Goal: Information Seeking & Learning: Check status

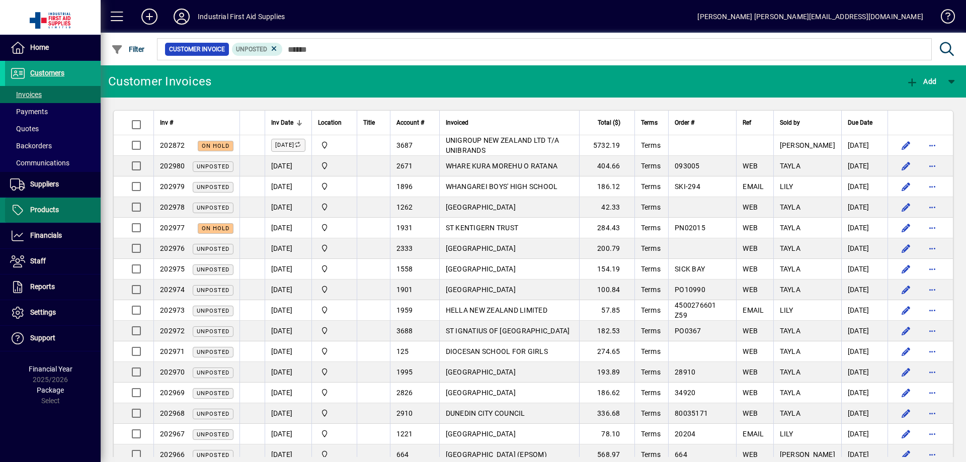
click at [42, 207] on span "Products" at bounding box center [44, 210] width 29 height 8
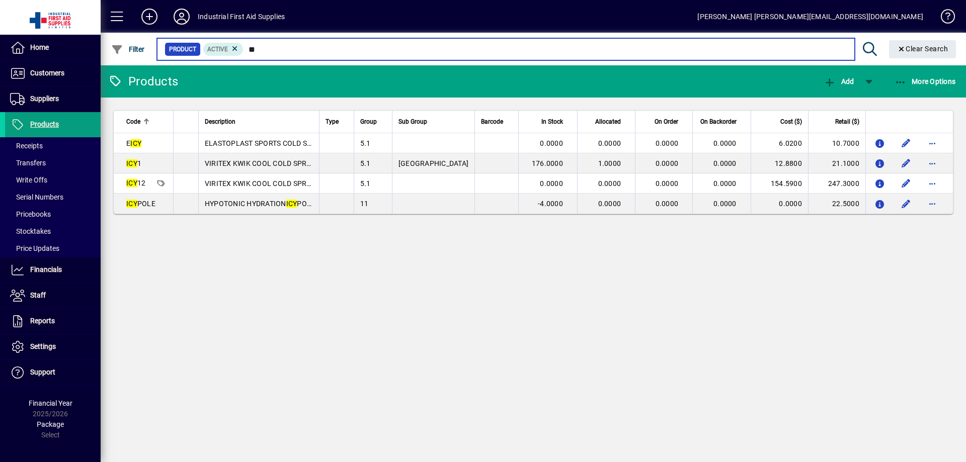
type input "*"
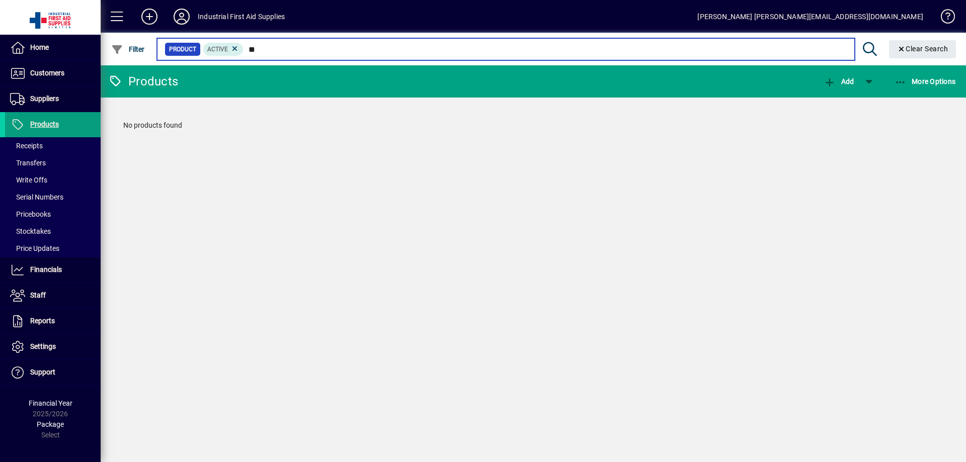
type input "*"
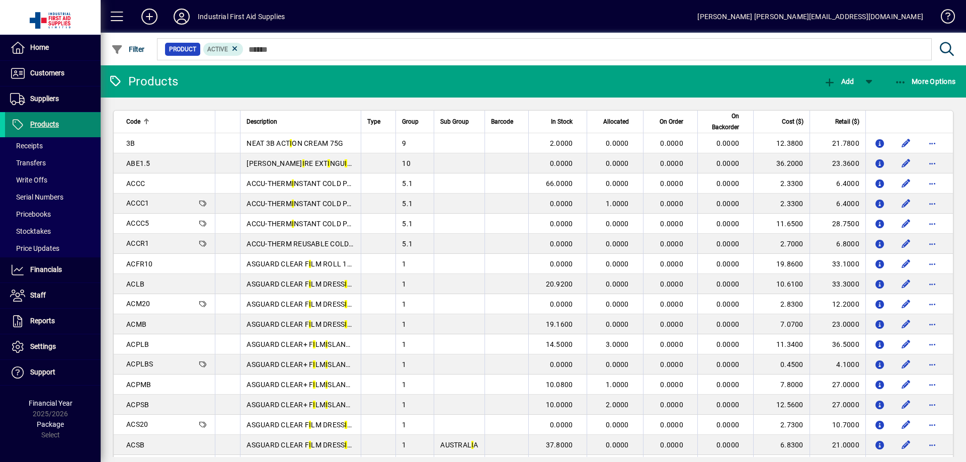
click at [46, 125] on span "Products" at bounding box center [44, 124] width 29 height 8
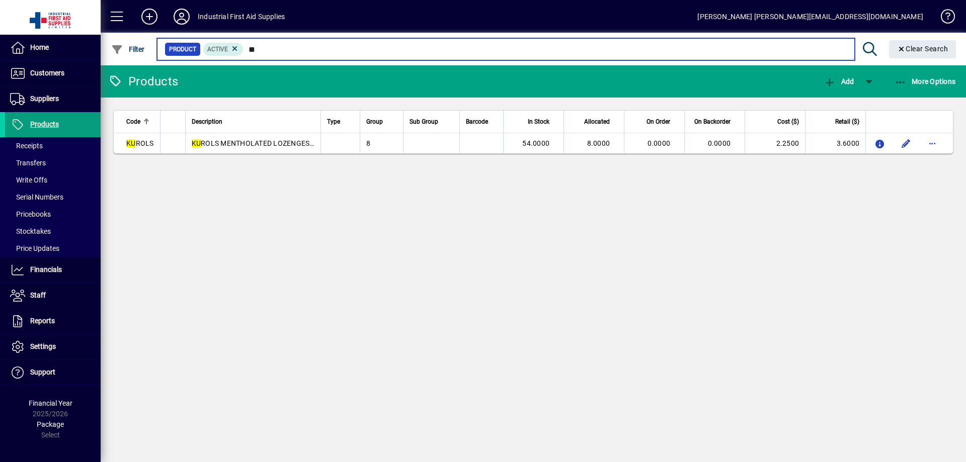
type input "*"
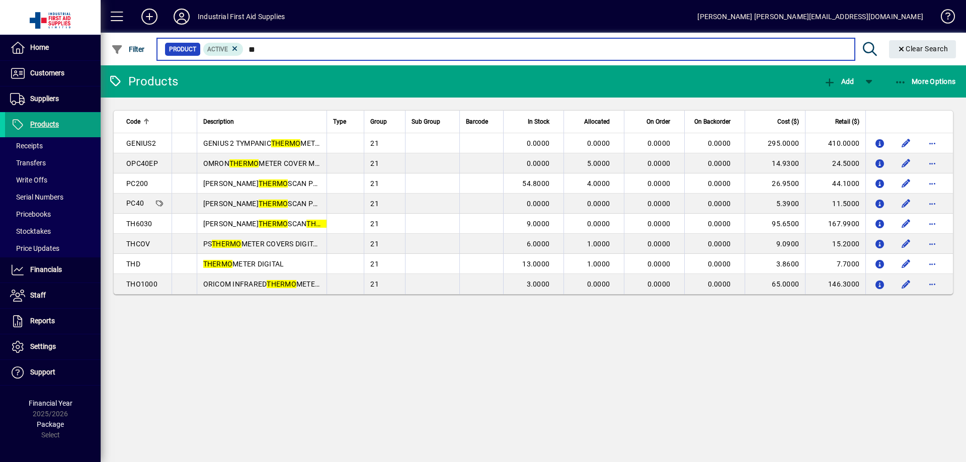
type input "*"
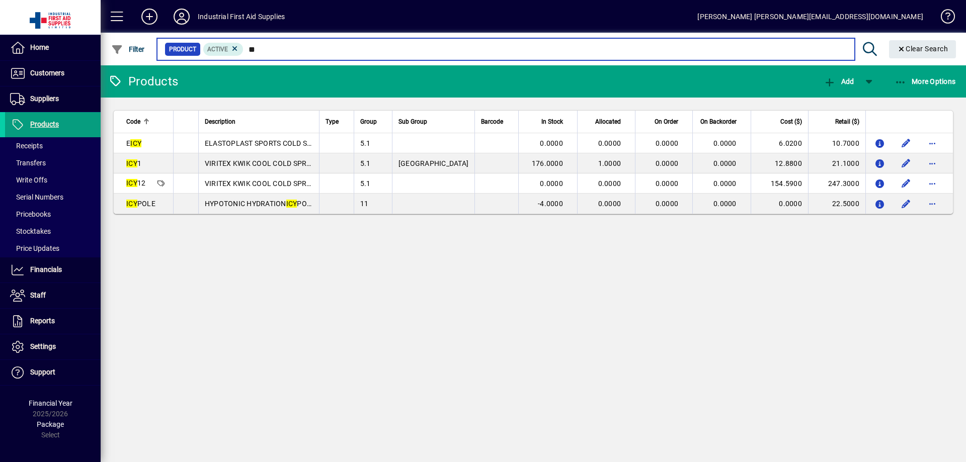
type input "*"
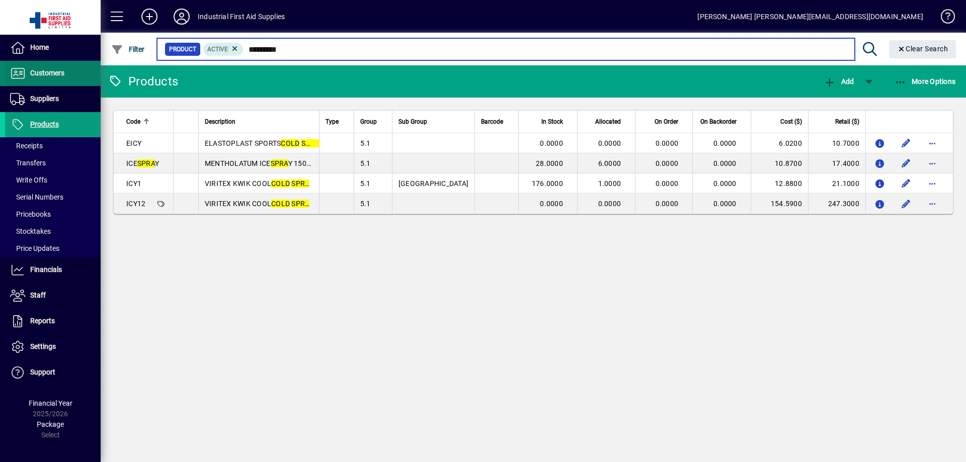
type input "*********"
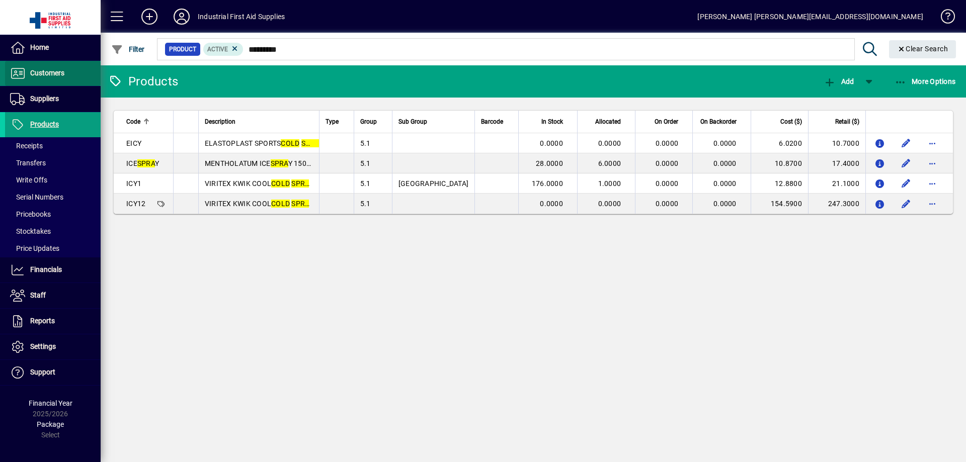
click at [44, 73] on span "Customers" at bounding box center [47, 73] width 34 height 8
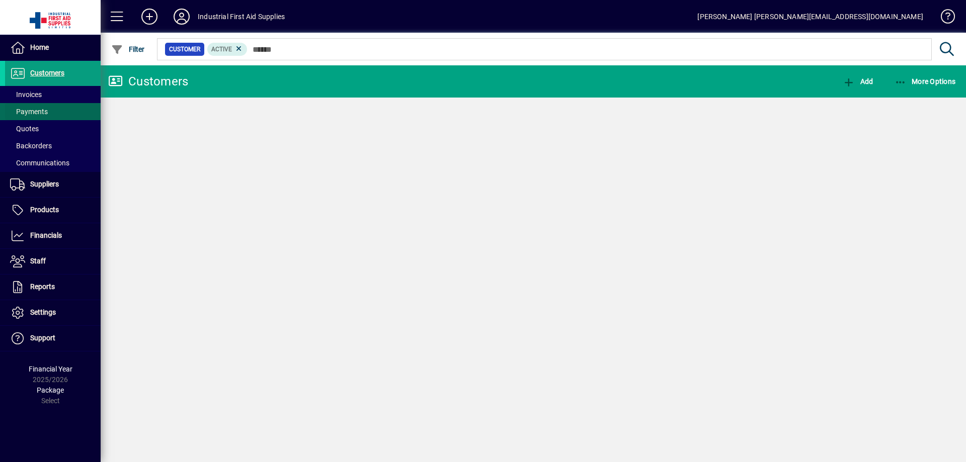
click at [39, 70] on span "Customers" at bounding box center [47, 73] width 34 height 8
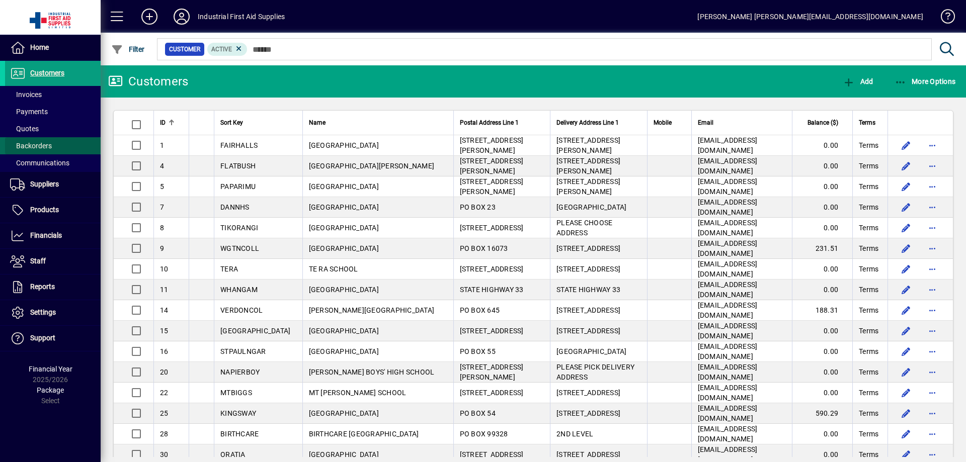
click at [39, 144] on span "Backorders" at bounding box center [31, 146] width 42 height 8
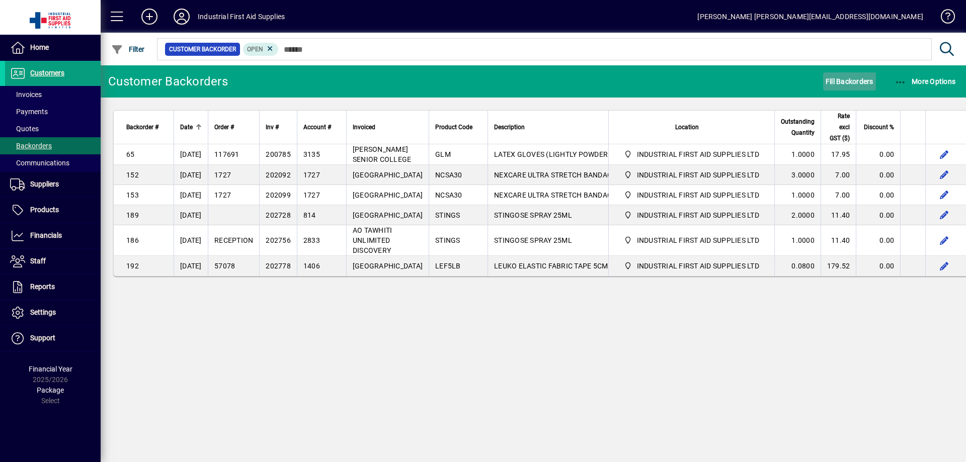
click at [844, 83] on span "Fill Backorders" at bounding box center [850, 81] width 48 height 16
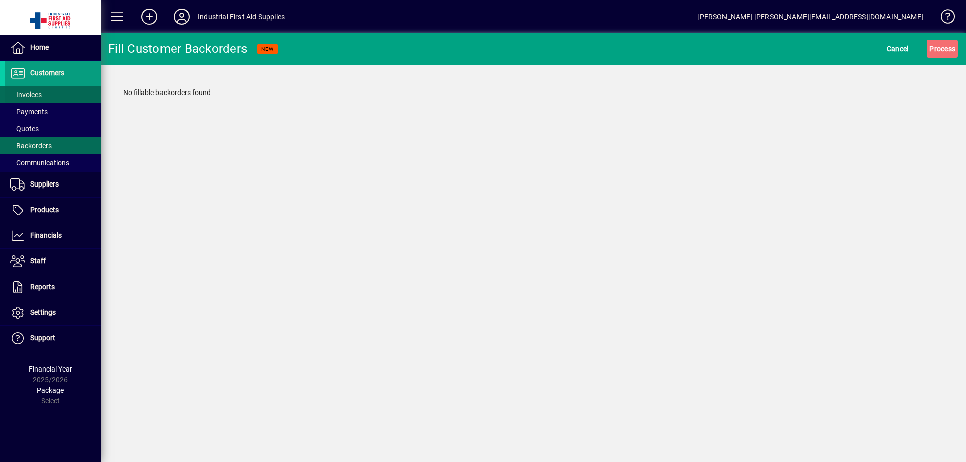
drag, startPoint x: 32, startPoint y: 97, endPoint x: 21, endPoint y: 97, distance: 11.6
click at [32, 97] on span "Invoices" at bounding box center [26, 95] width 32 height 8
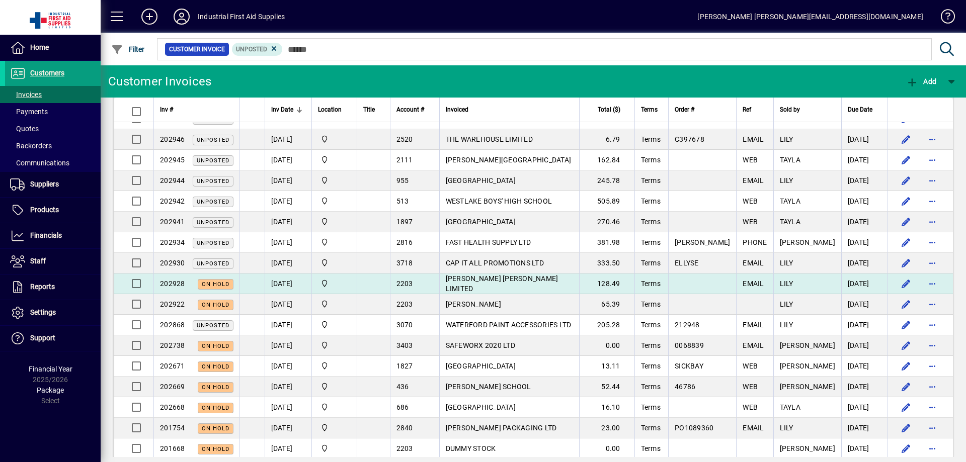
scroll to position [743, 0]
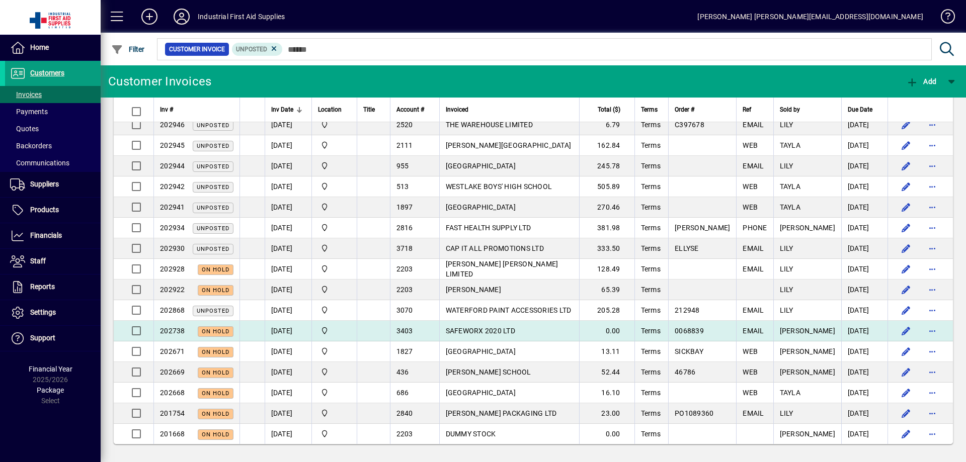
click at [485, 330] on span "SAFEWORX 2020 LTD" at bounding box center [480, 331] width 69 height 8
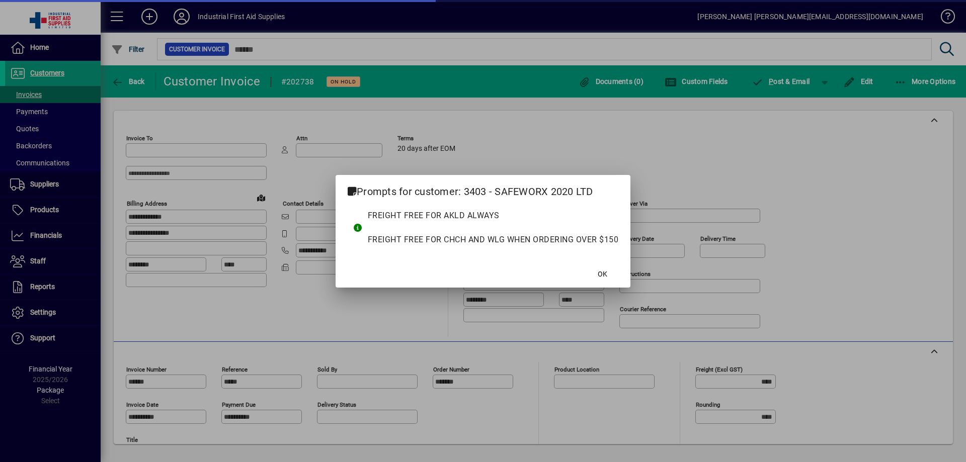
type input "**********"
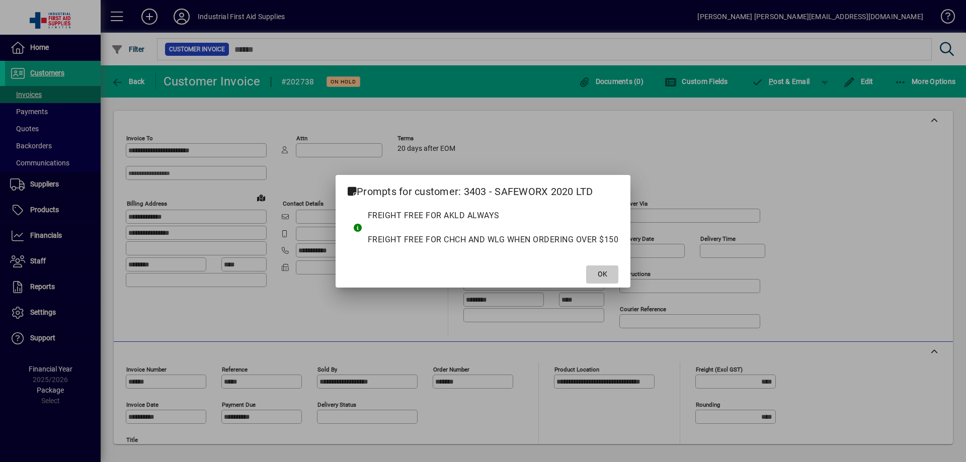
drag, startPoint x: 603, startPoint y: 273, endPoint x: 599, endPoint y: 281, distance: 8.6
click at [602, 274] on span "OK" at bounding box center [603, 274] width 10 height 11
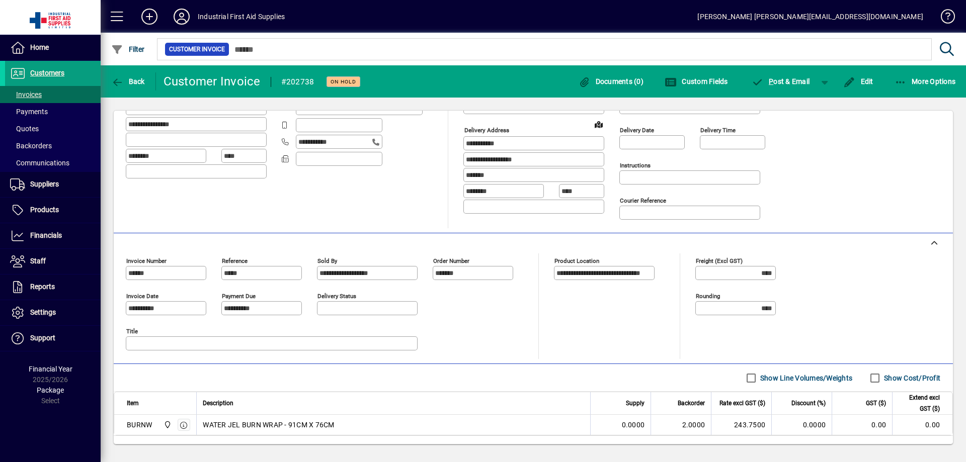
scroll to position [117, 0]
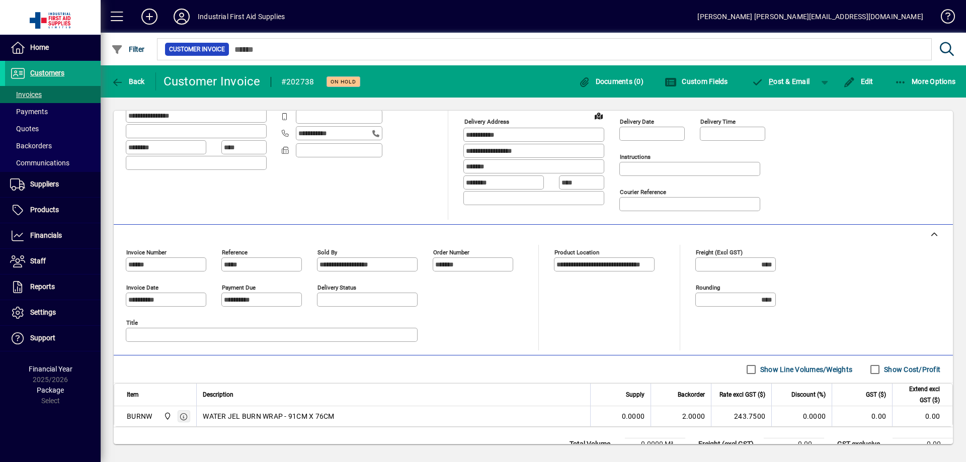
click at [184, 414] on icon "button" at bounding box center [184, 417] width 9 height 7
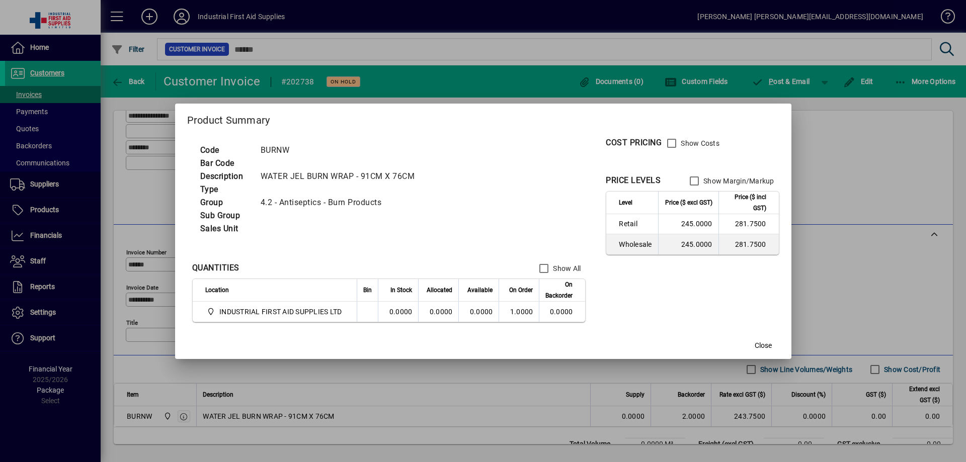
click at [897, 301] on div at bounding box center [483, 231] width 966 height 462
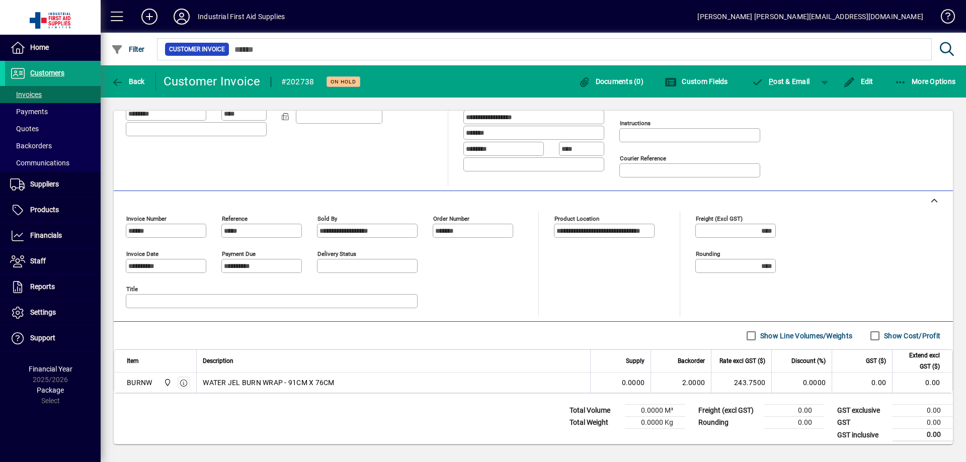
scroll to position [157, 0]
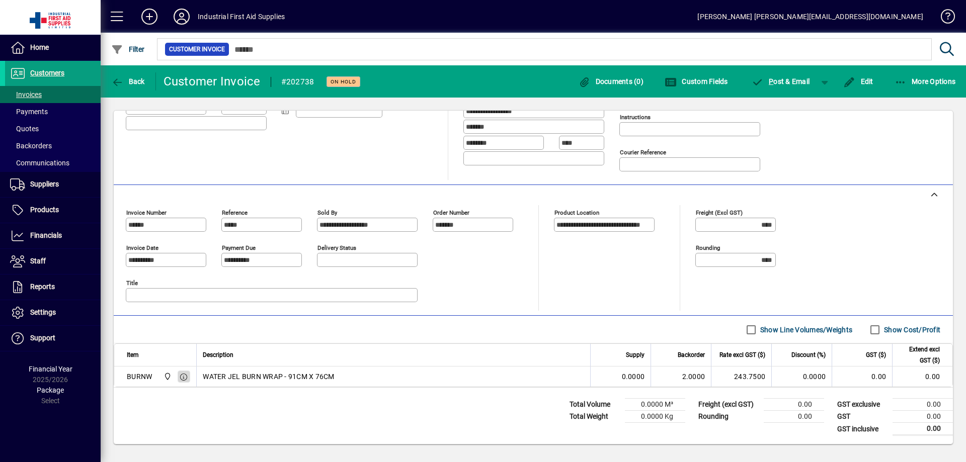
click at [185, 374] on icon "button" at bounding box center [184, 377] width 9 height 7
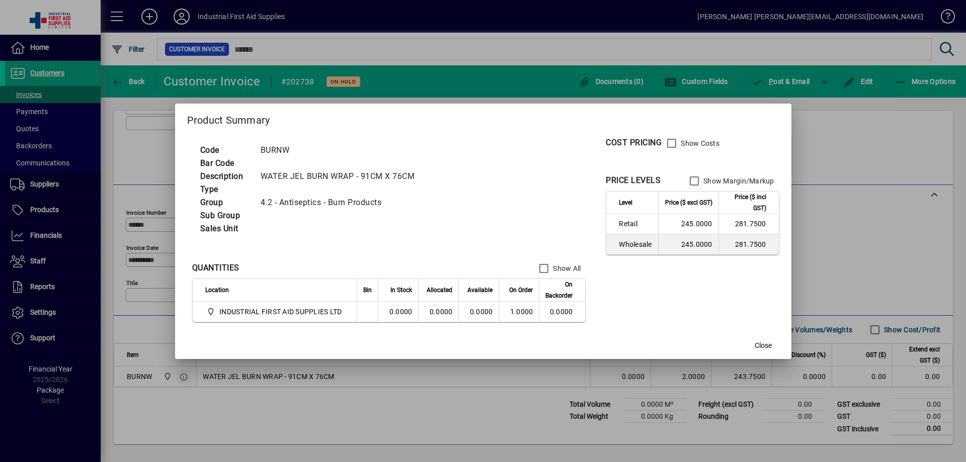
click at [465, 376] on div at bounding box center [483, 231] width 966 height 462
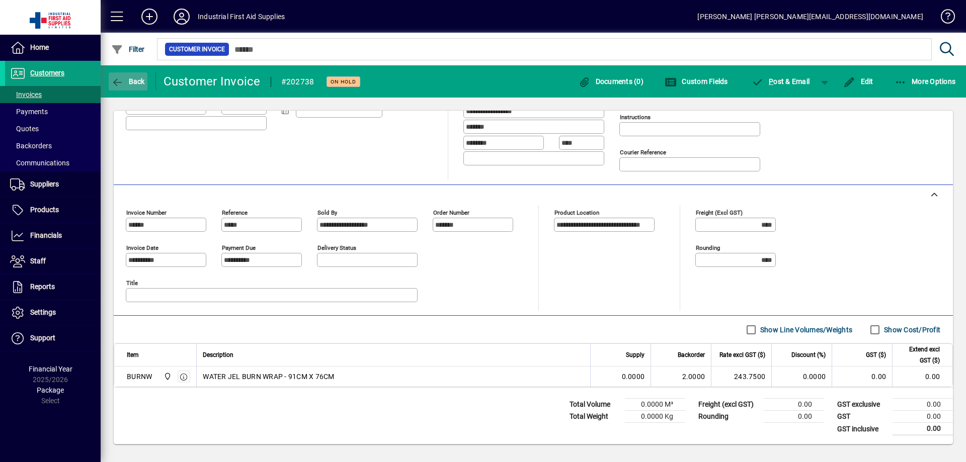
drag, startPoint x: 117, startPoint y: 78, endPoint x: 111, endPoint y: 84, distance: 7.8
click at [111, 84] on icon "button" at bounding box center [117, 82] width 13 height 10
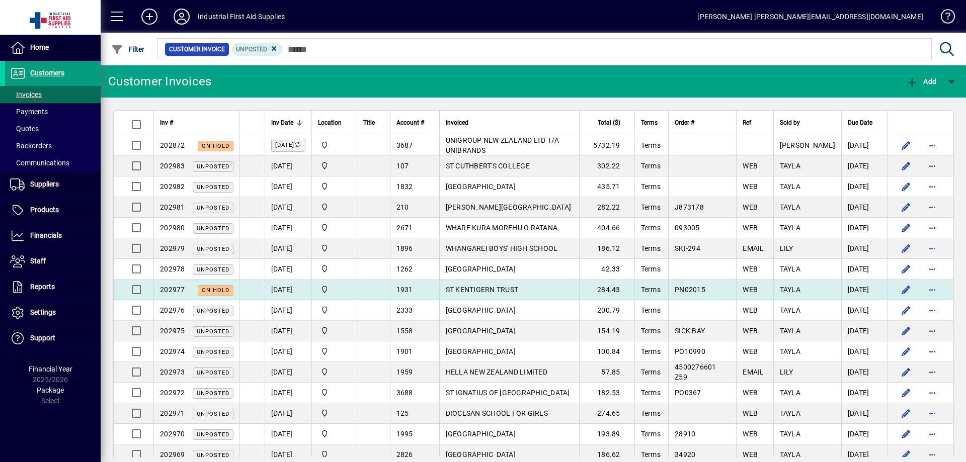
click at [478, 290] on span "ST KENTIGERN TRUST" at bounding box center [482, 290] width 73 height 8
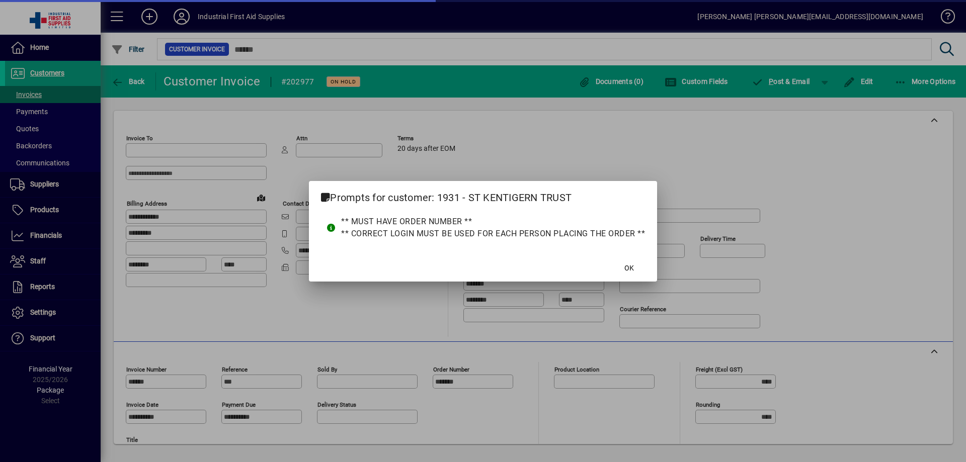
type input "**********"
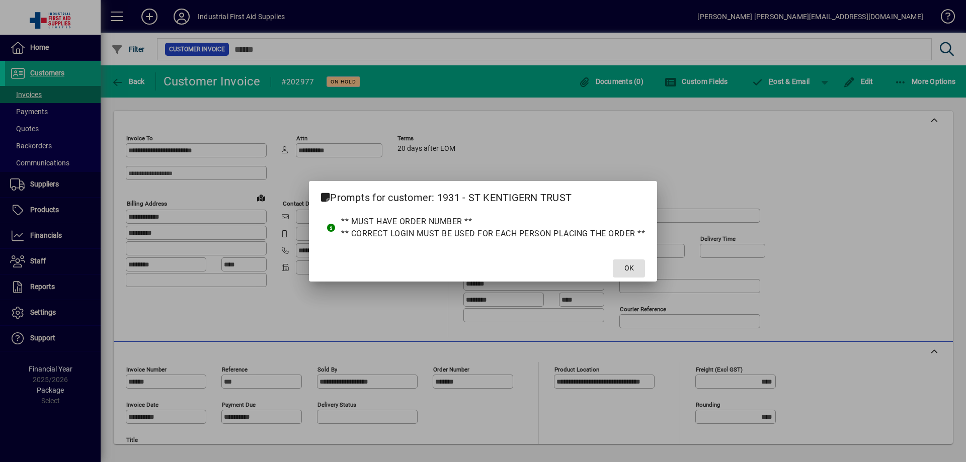
drag, startPoint x: 634, startPoint y: 265, endPoint x: 624, endPoint y: 270, distance: 11.0
click at [634, 266] on span at bounding box center [629, 269] width 32 height 24
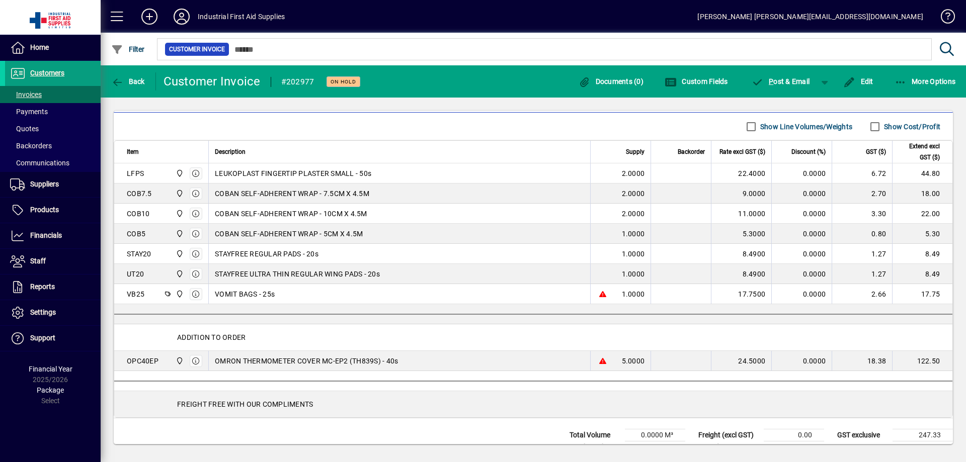
scroll to position [386, 0]
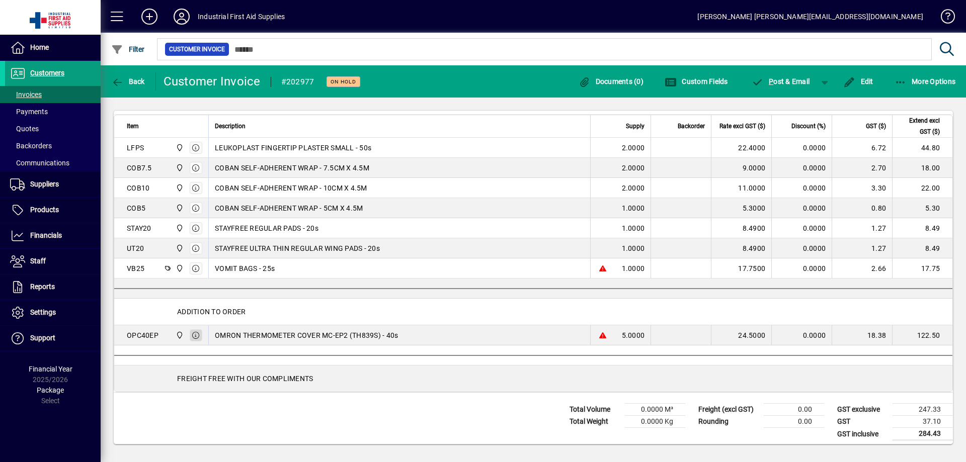
click at [195, 334] on icon "button" at bounding box center [196, 335] width 9 height 7
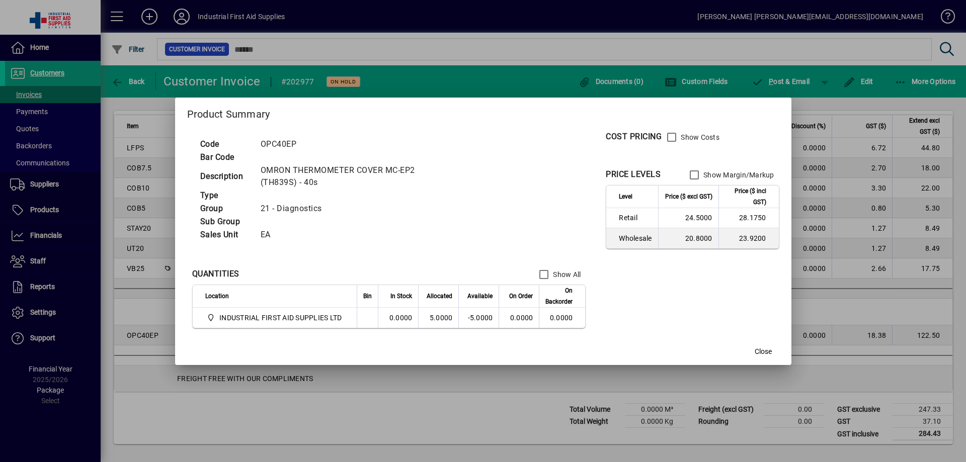
drag, startPoint x: 72, startPoint y: 415, endPoint x: 56, endPoint y: 421, distance: 16.6
click at [72, 417] on div at bounding box center [483, 231] width 966 height 462
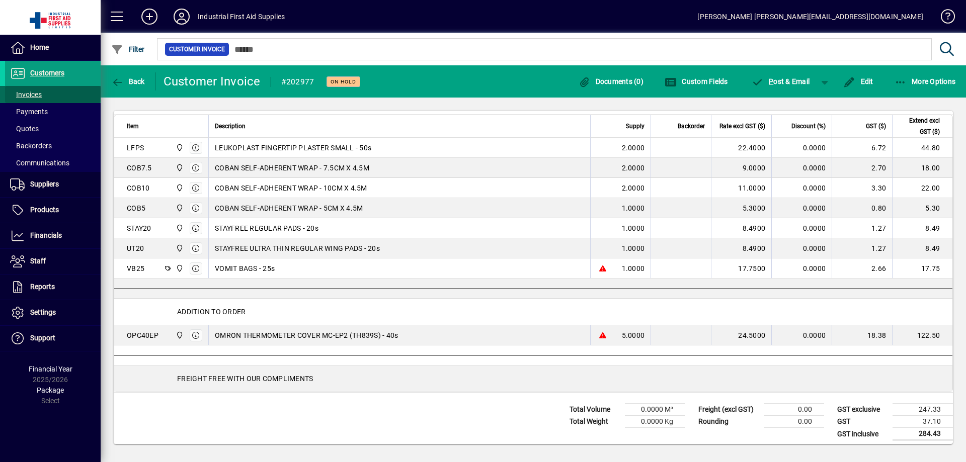
click at [29, 97] on span "Invoices" at bounding box center [26, 95] width 32 height 8
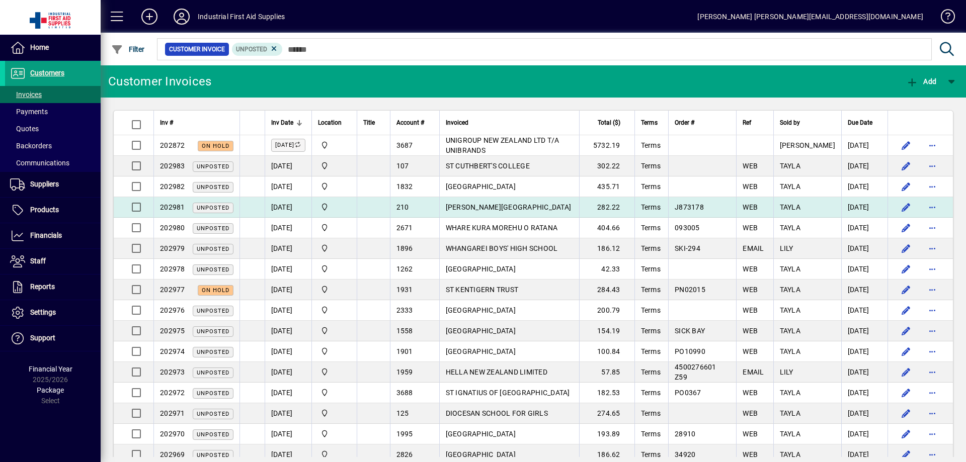
click at [545, 207] on span "[PERSON_NAME][GEOGRAPHIC_DATA]" at bounding box center [509, 207] width 126 height 8
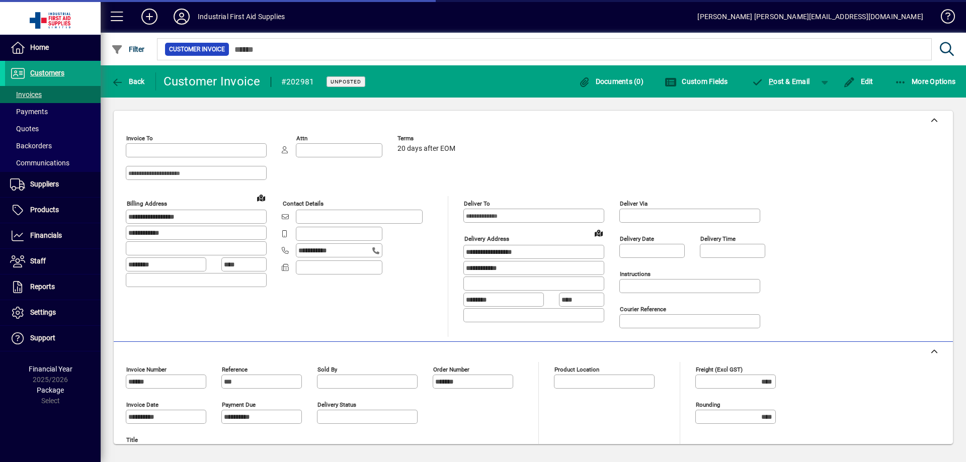
type input "**********"
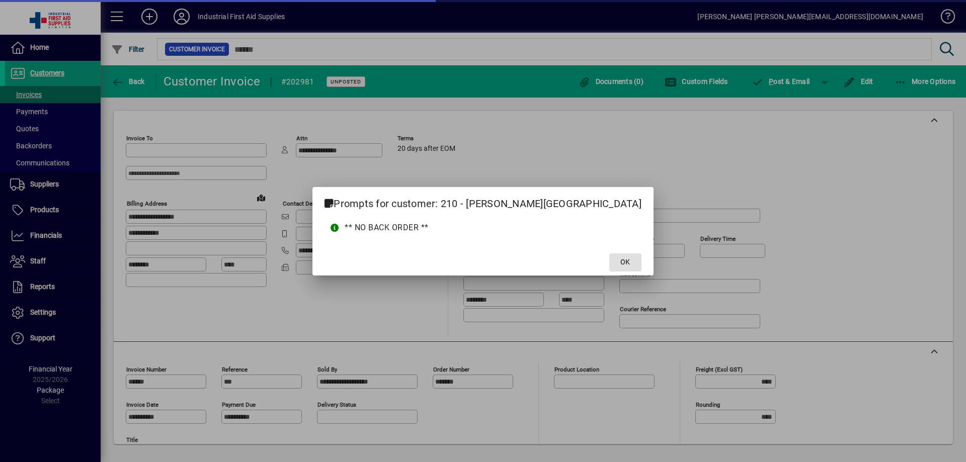
type input "**********"
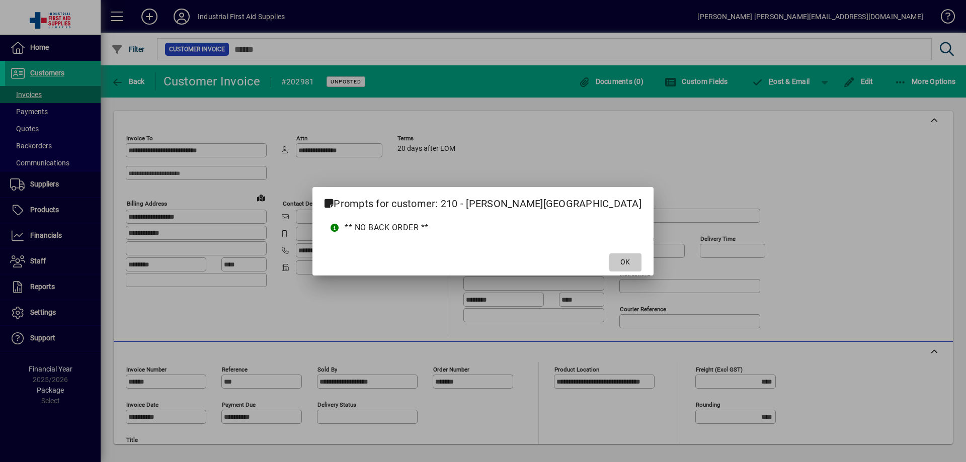
click at [620, 260] on span "OK" at bounding box center [625, 262] width 10 height 11
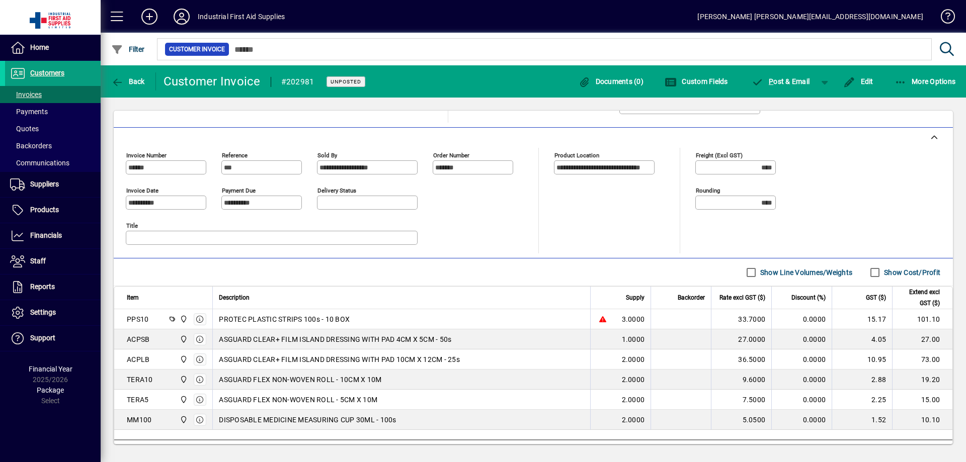
scroll to position [235, 0]
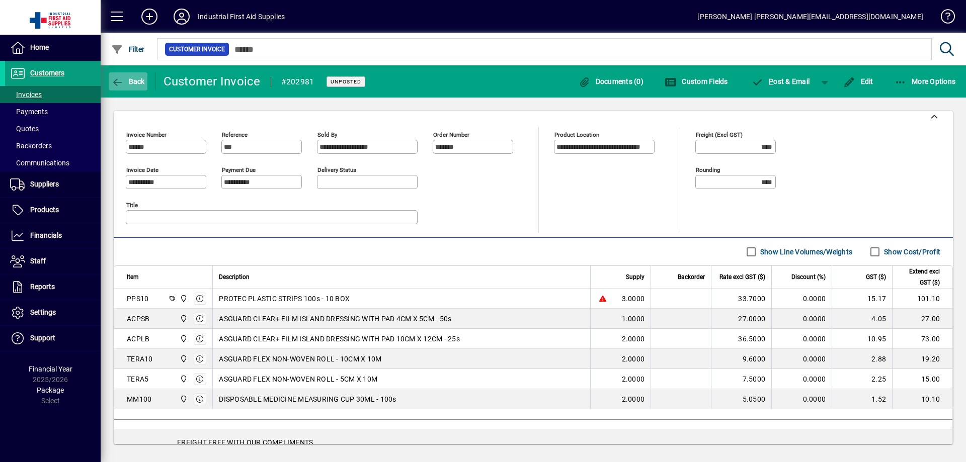
click at [118, 82] on icon "button" at bounding box center [117, 82] width 13 height 10
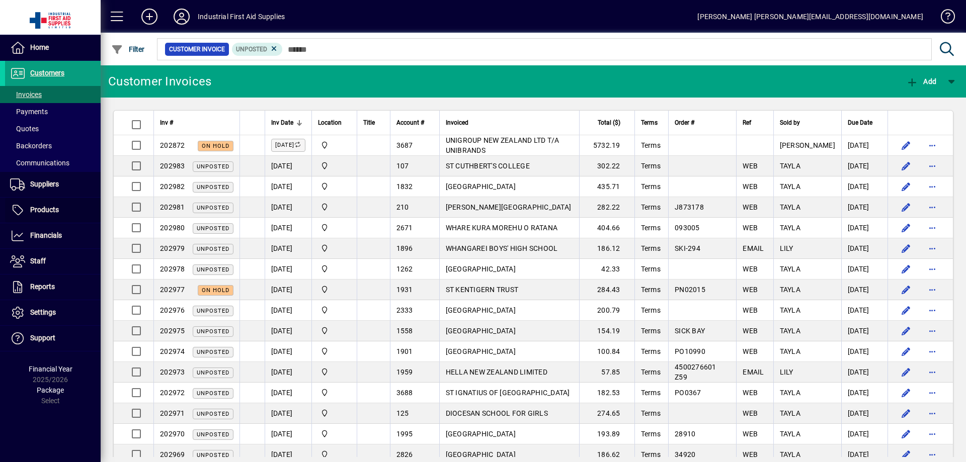
drag, startPoint x: 40, startPoint y: 210, endPoint x: 157, endPoint y: 194, distance: 118.3
click at [40, 210] on span "Products" at bounding box center [44, 210] width 29 height 8
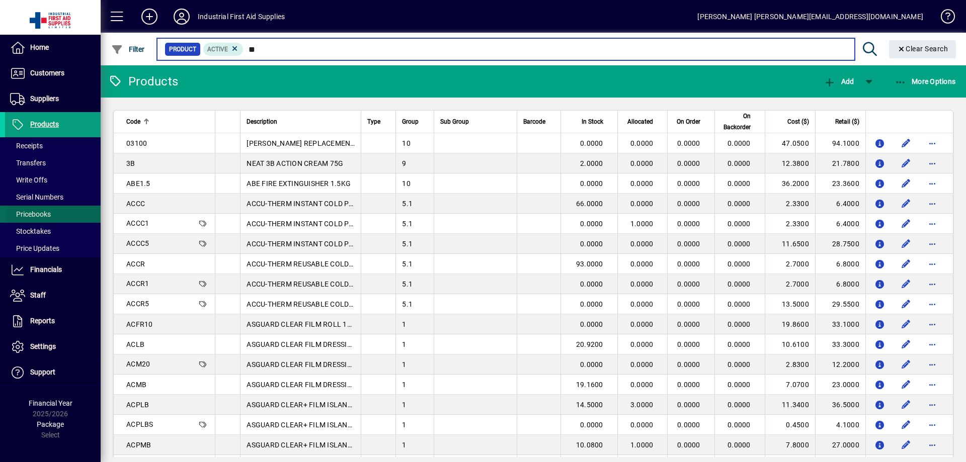
type input "***"
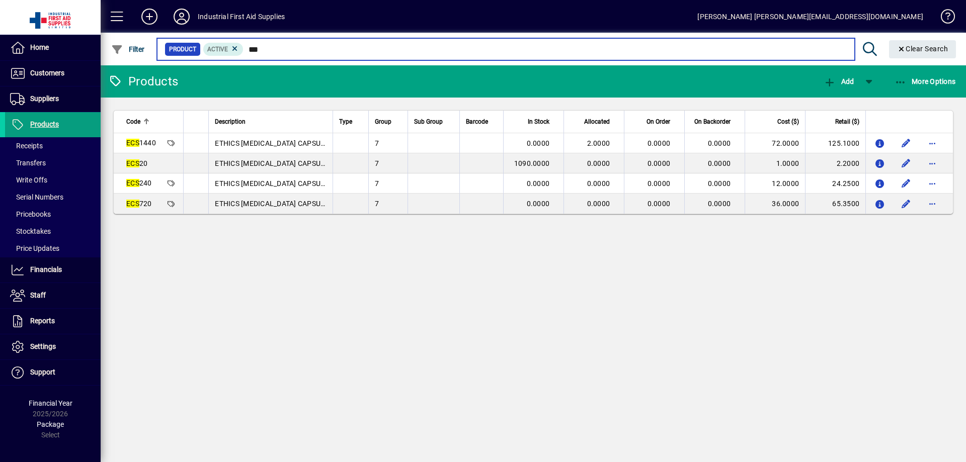
drag, startPoint x: 272, startPoint y: 47, endPoint x: 224, endPoint y: 64, distance: 50.1
click at [227, 58] on mat-chip-set "Product Active ***" at bounding box center [505, 49] width 697 height 21
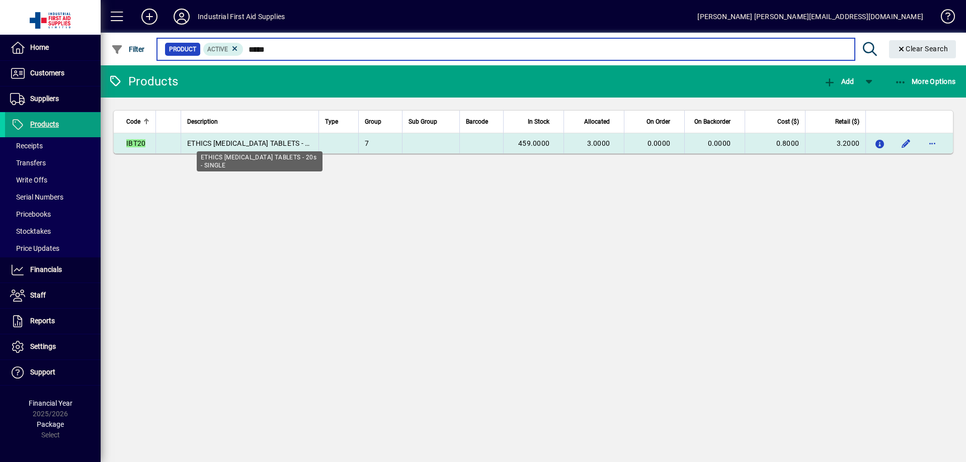
type input "*****"
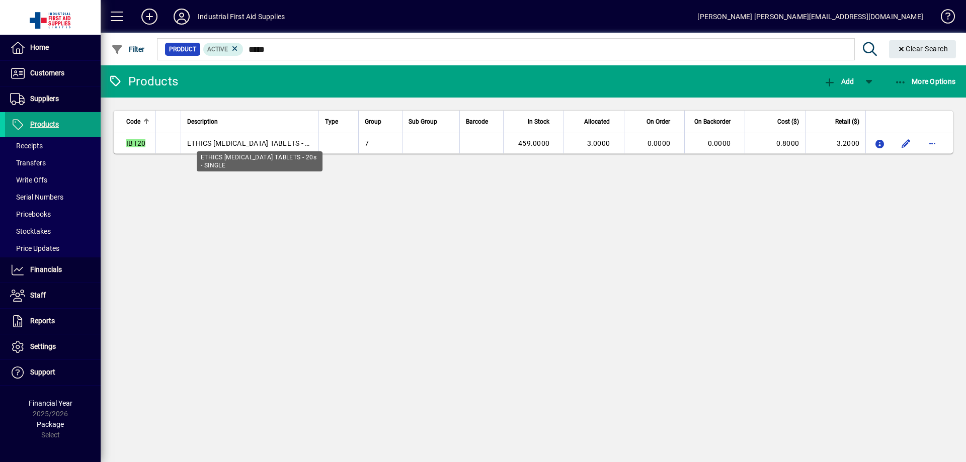
click at [237, 142] on span "ETHICS [MEDICAL_DATA] TABLETS - 20s - SINGLE" at bounding box center [267, 143] width 160 height 8
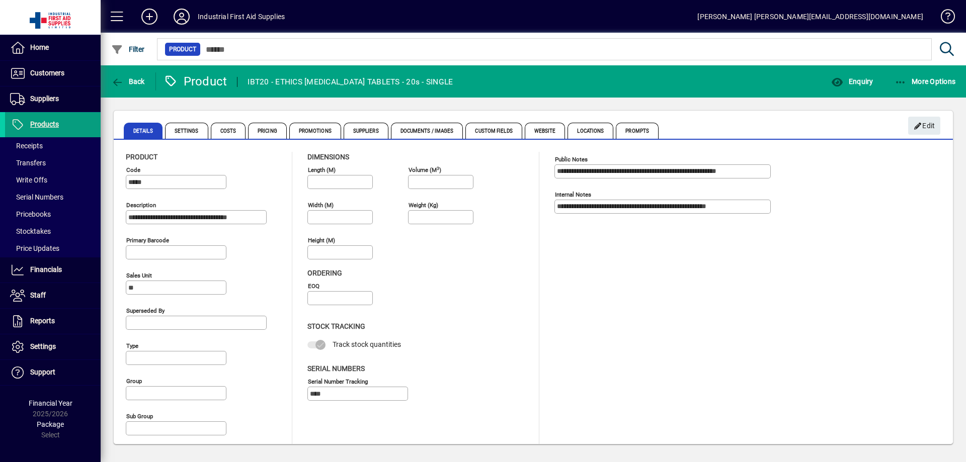
type input "**********"
click at [363, 131] on span "Suppliers" at bounding box center [366, 131] width 45 height 16
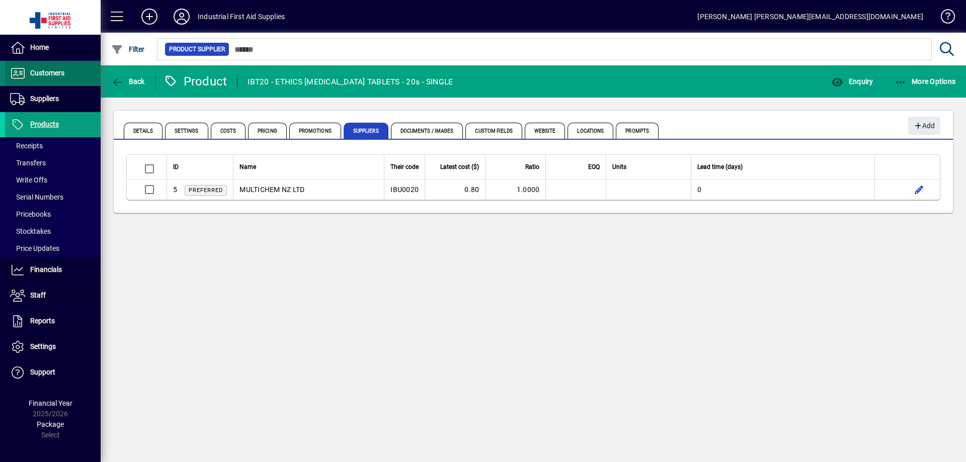
click at [54, 75] on span "Customers" at bounding box center [47, 73] width 34 height 8
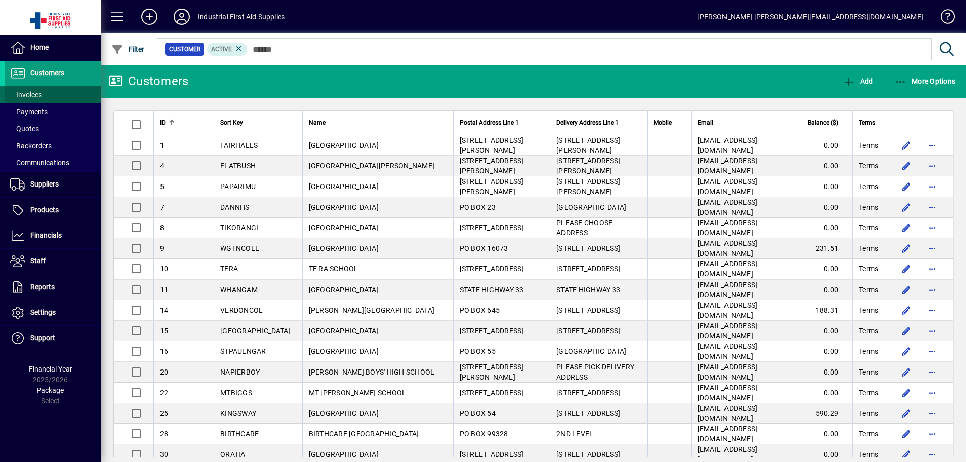
click at [42, 95] on span "Invoices" at bounding box center [26, 95] width 32 height 8
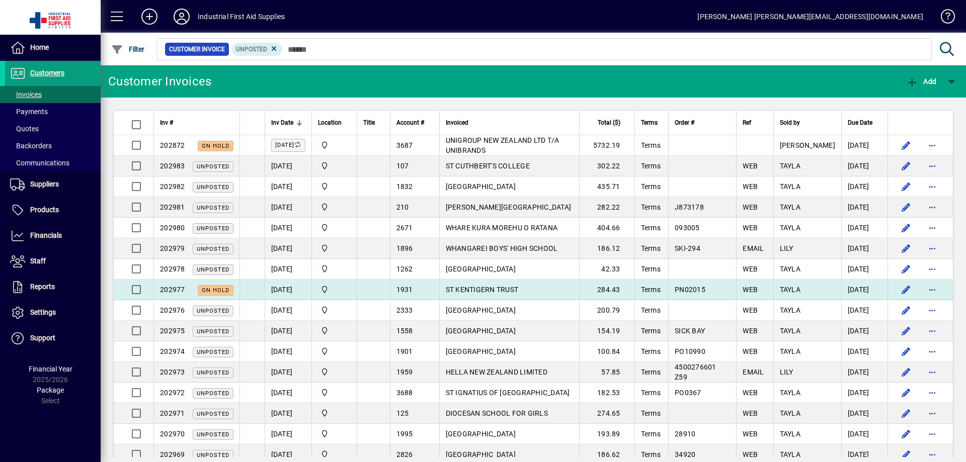
click at [433, 288] on div "1931" at bounding box center [414, 290] width 37 height 10
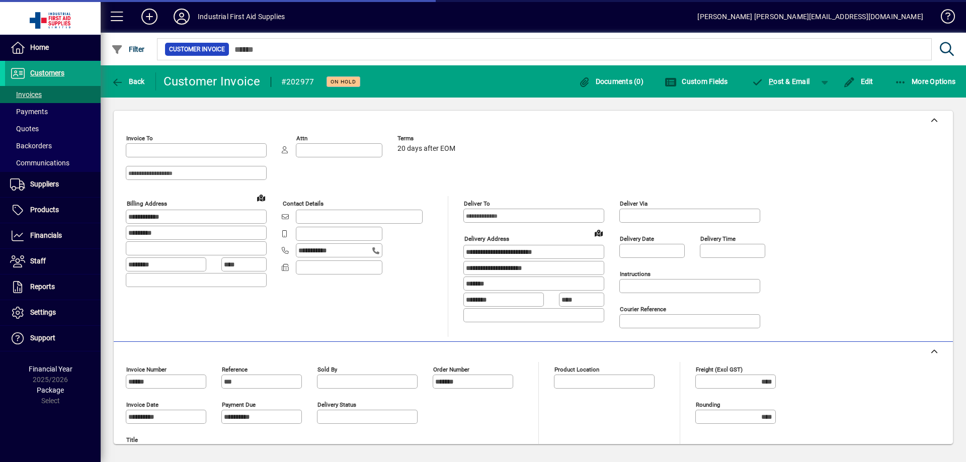
type input "**********"
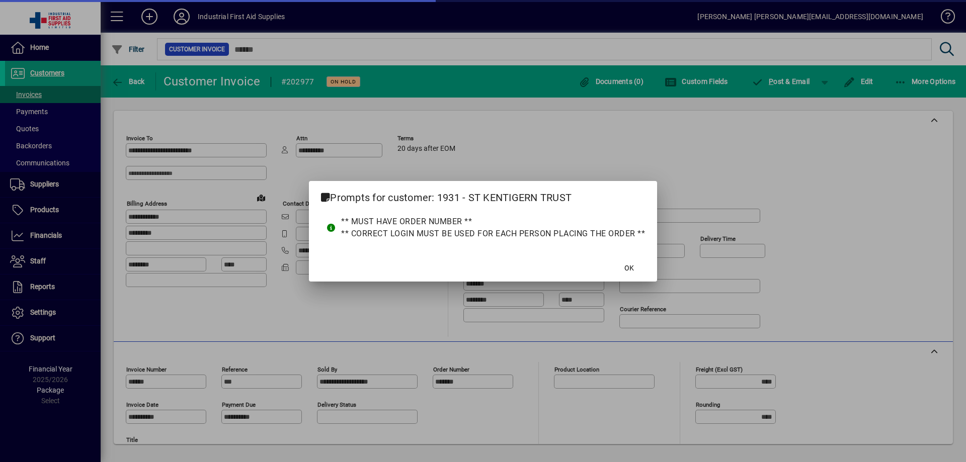
type input "**********"
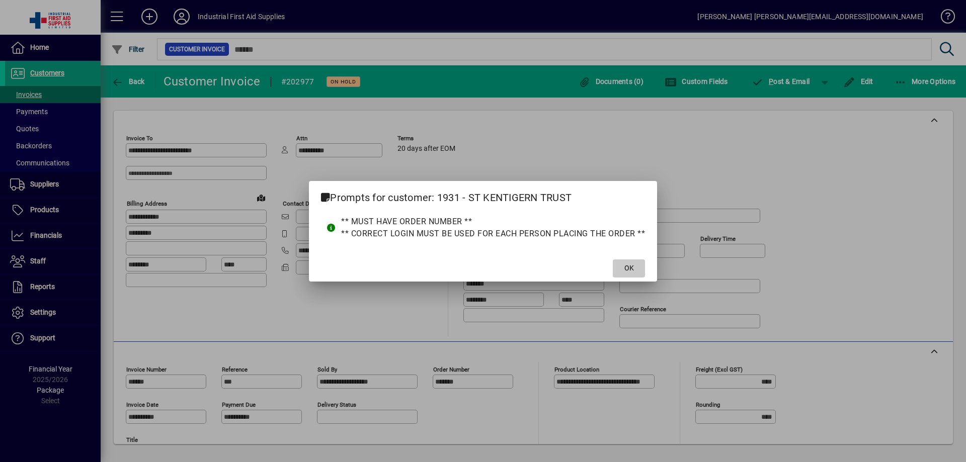
click at [632, 265] on span "OK" at bounding box center [629, 268] width 10 height 11
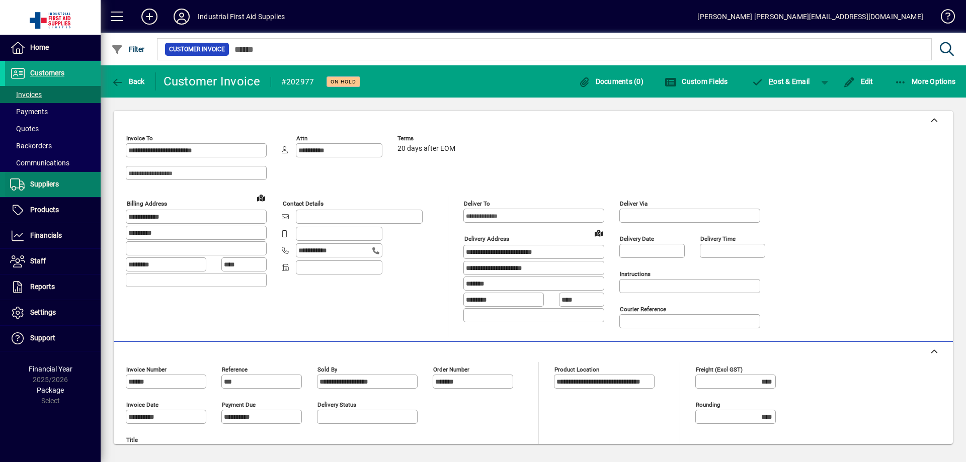
click at [44, 182] on span "Suppliers" at bounding box center [44, 184] width 29 height 8
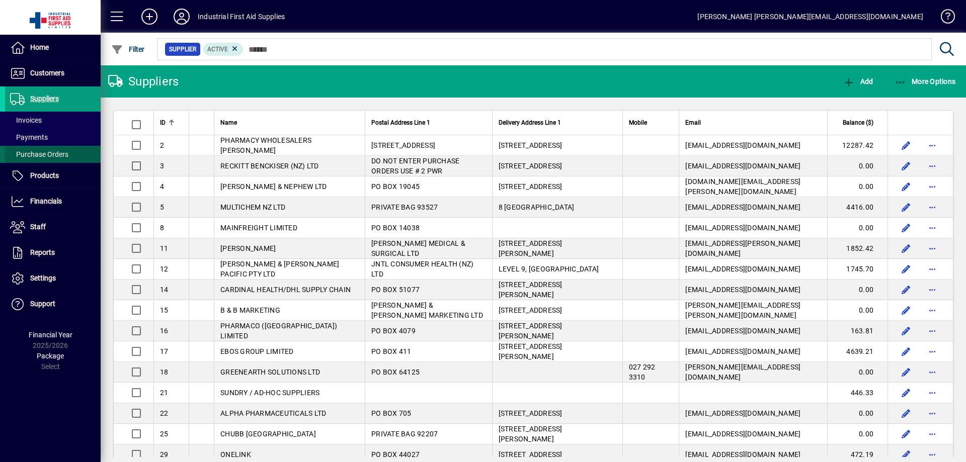
click at [43, 155] on span "Purchase Orders" at bounding box center [39, 154] width 58 height 8
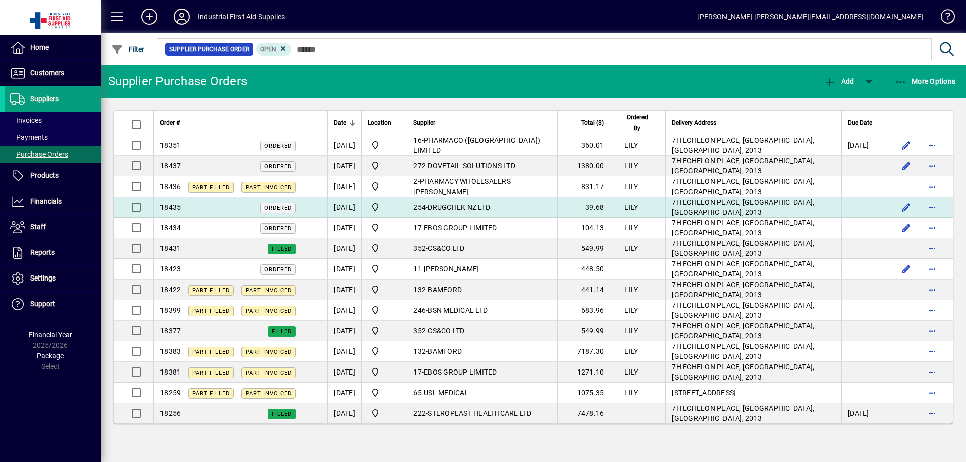
click at [490, 208] on span "DRUGCHEK NZ LTD" at bounding box center [459, 207] width 62 height 8
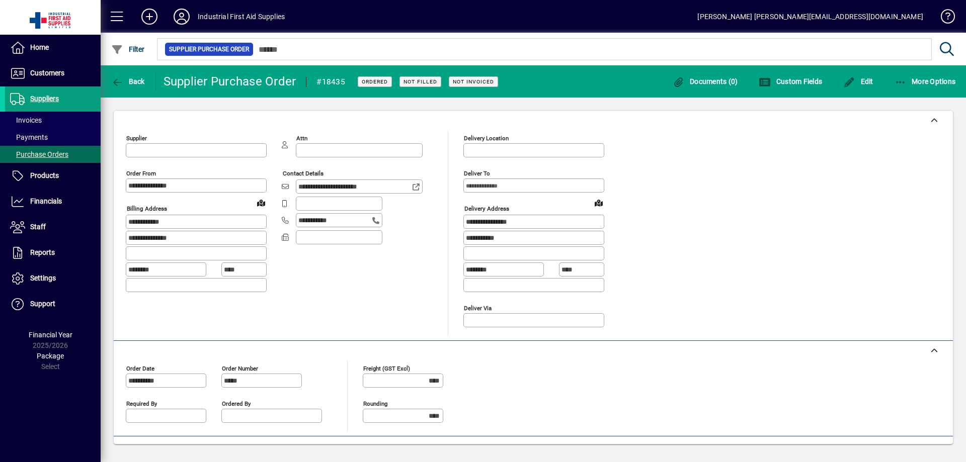
type input "**********"
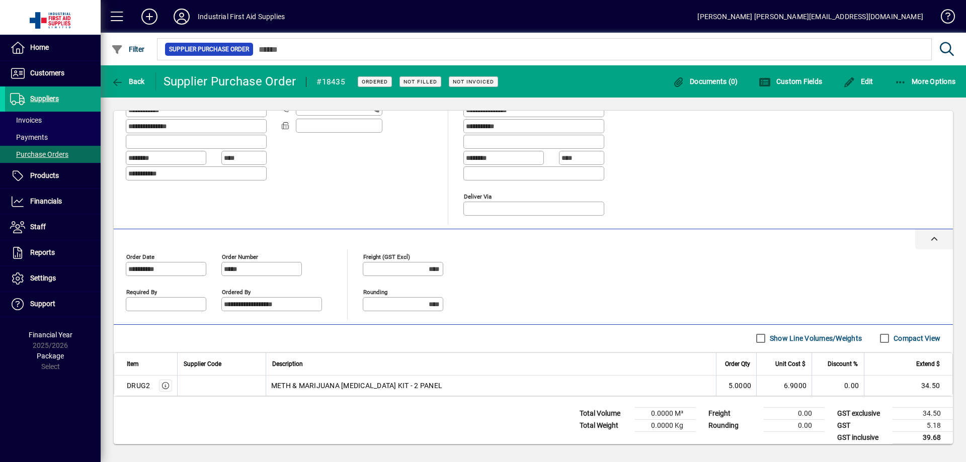
scroll to position [121, 0]
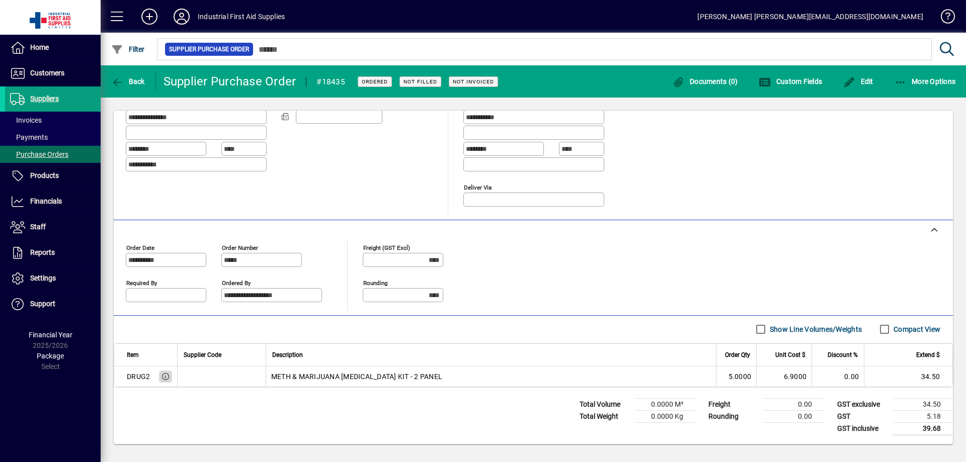
click at [166, 376] on icon "button" at bounding box center [165, 376] width 9 height 7
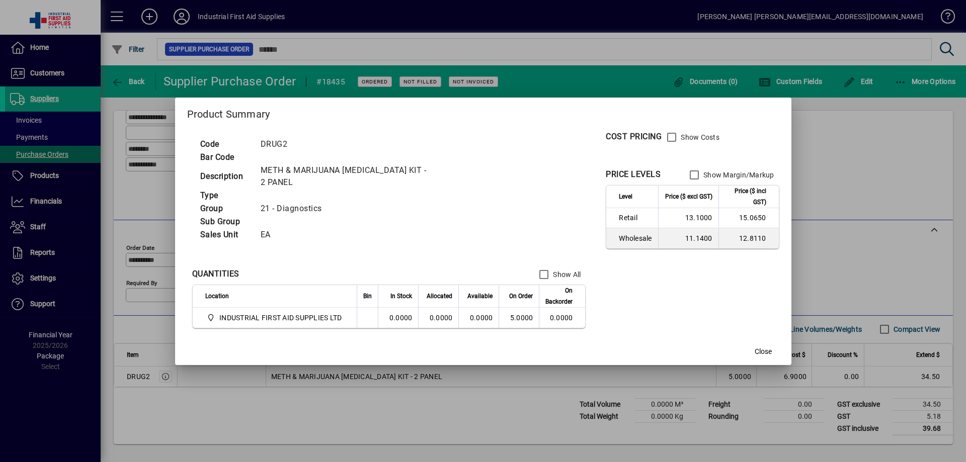
drag, startPoint x: 140, startPoint y: 421, endPoint x: 145, endPoint y: 410, distance: 12.8
click at [139, 421] on div at bounding box center [483, 231] width 966 height 462
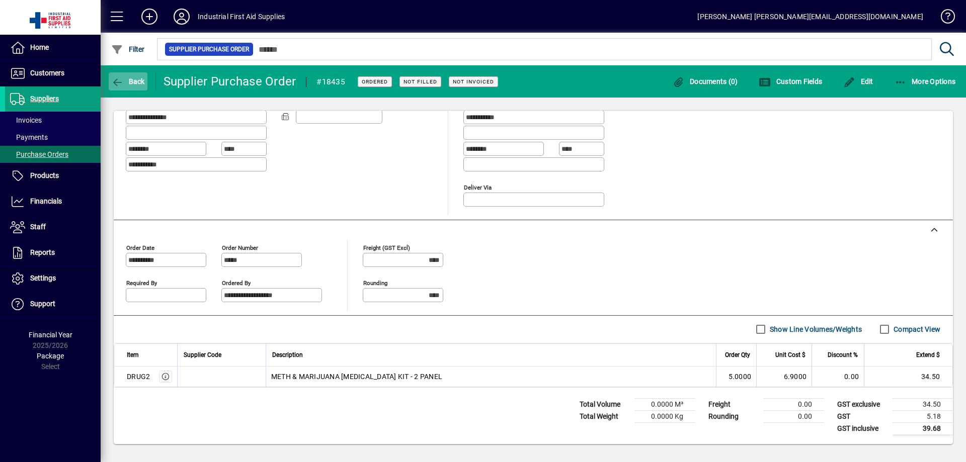
click at [115, 83] on icon "button" at bounding box center [117, 82] width 13 height 10
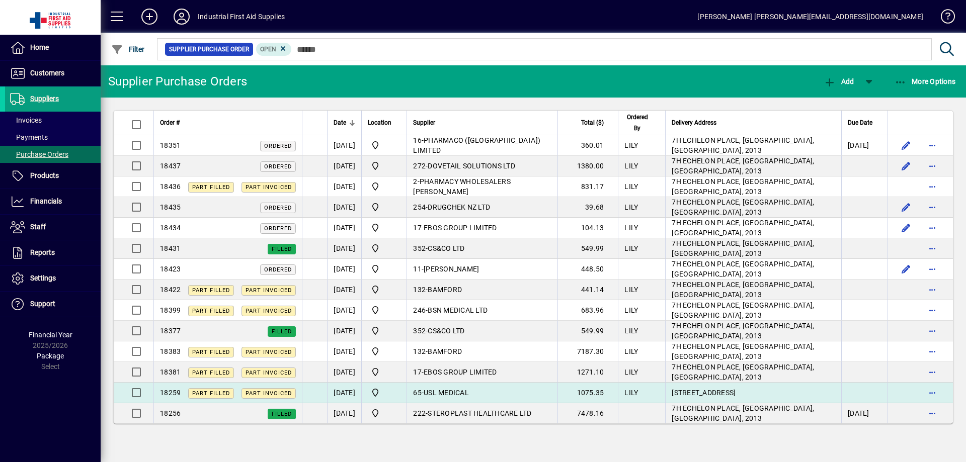
click at [447, 390] on span "USL MEDICAL" at bounding box center [446, 393] width 45 height 8
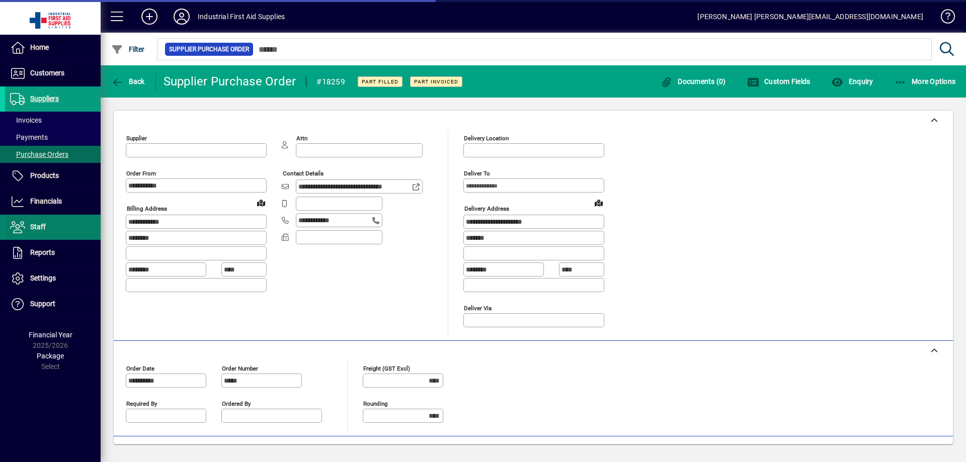
type input "**********"
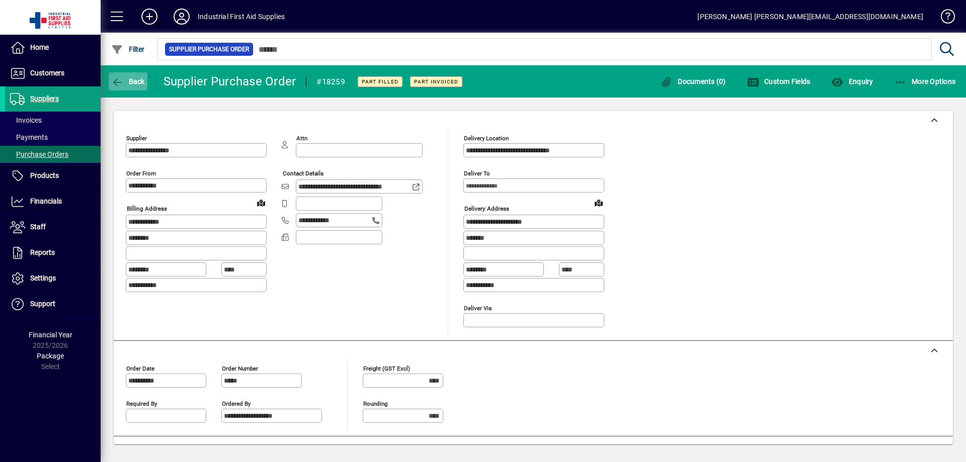
click at [114, 85] on icon "button" at bounding box center [117, 82] width 13 height 10
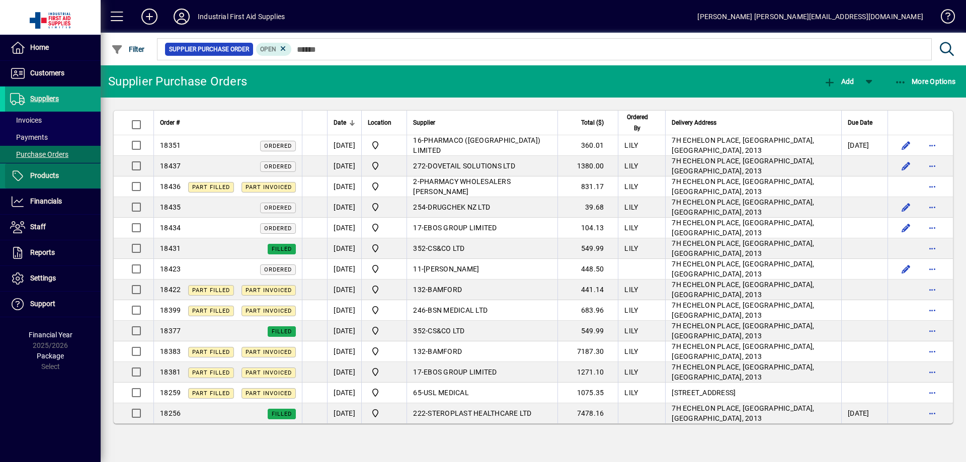
click at [48, 174] on span "Products" at bounding box center [44, 176] width 29 height 8
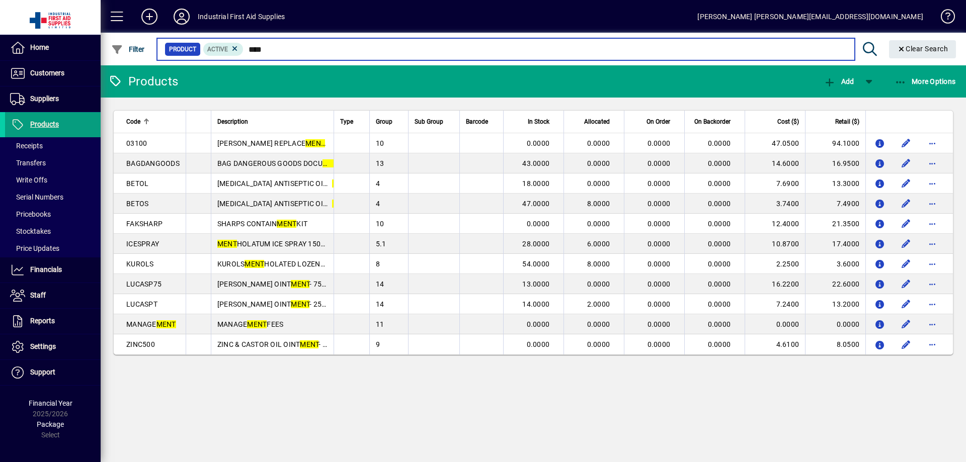
type input "****"
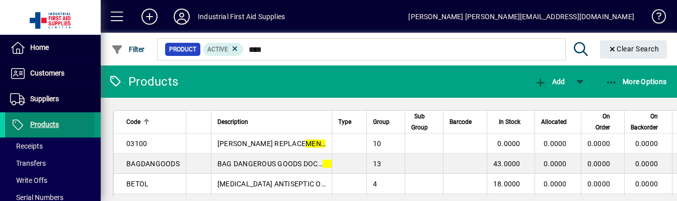
drag, startPoint x: 30, startPoint y: 124, endPoint x: 39, endPoint y: 124, distance: 8.6
click at [32, 125] on span "Products" at bounding box center [44, 124] width 29 height 8
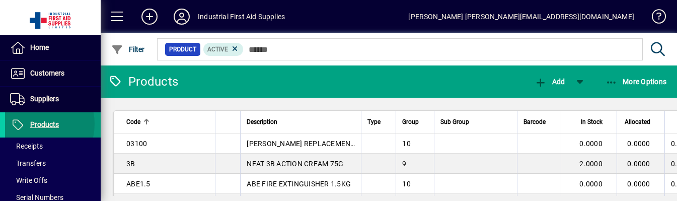
click at [35, 124] on span "Products" at bounding box center [44, 124] width 29 height 8
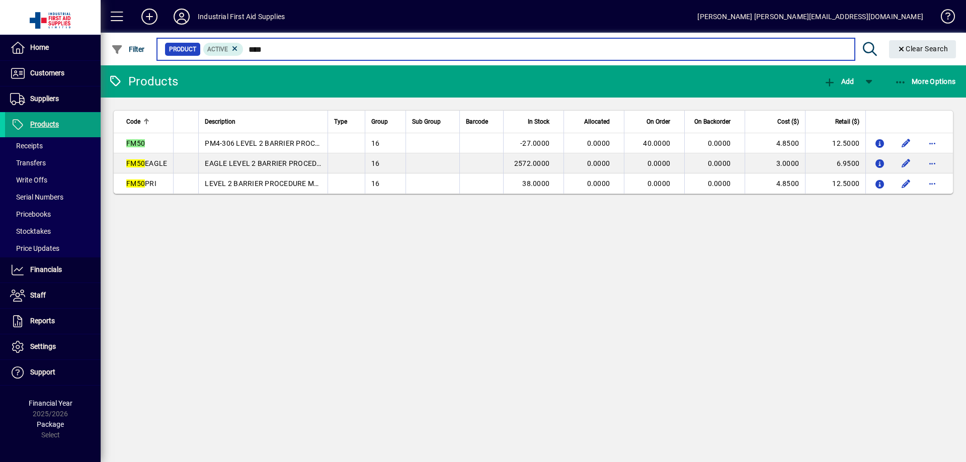
type input "****"
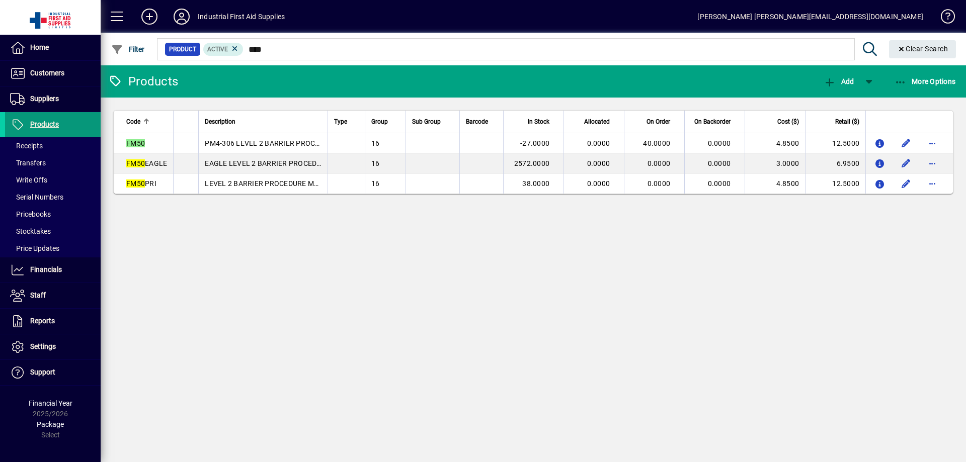
click at [46, 127] on span "Products" at bounding box center [44, 124] width 29 height 8
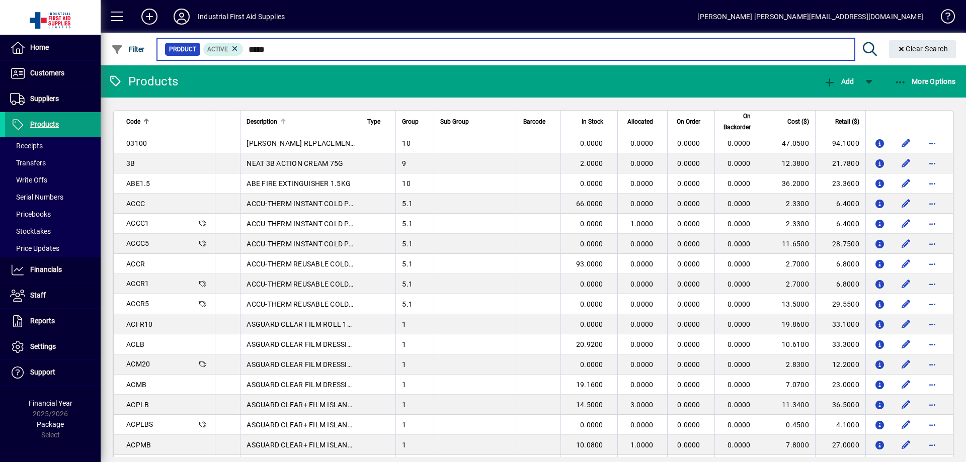
type input "******"
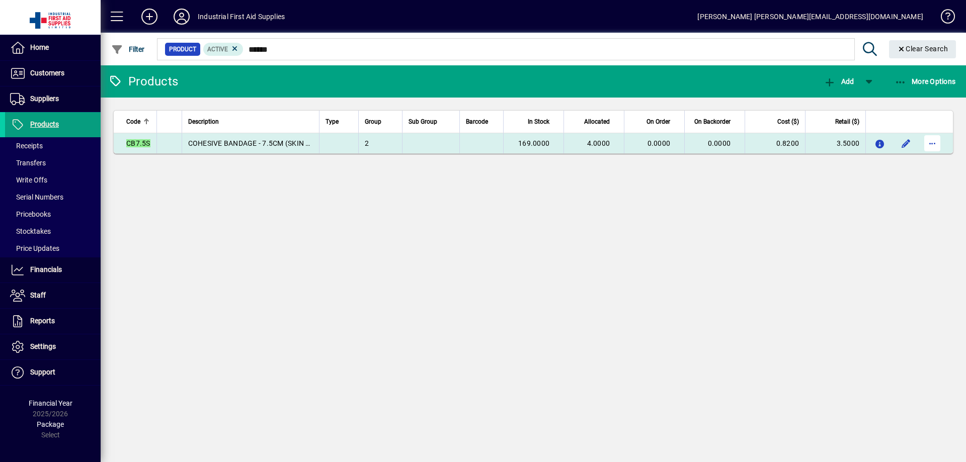
type input "******"
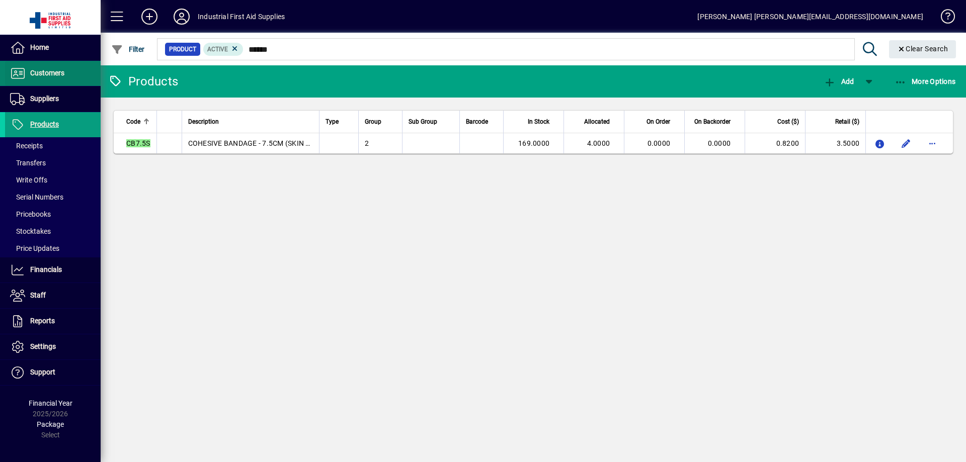
click at [42, 68] on span "Customers" at bounding box center [34, 73] width 59 height 12
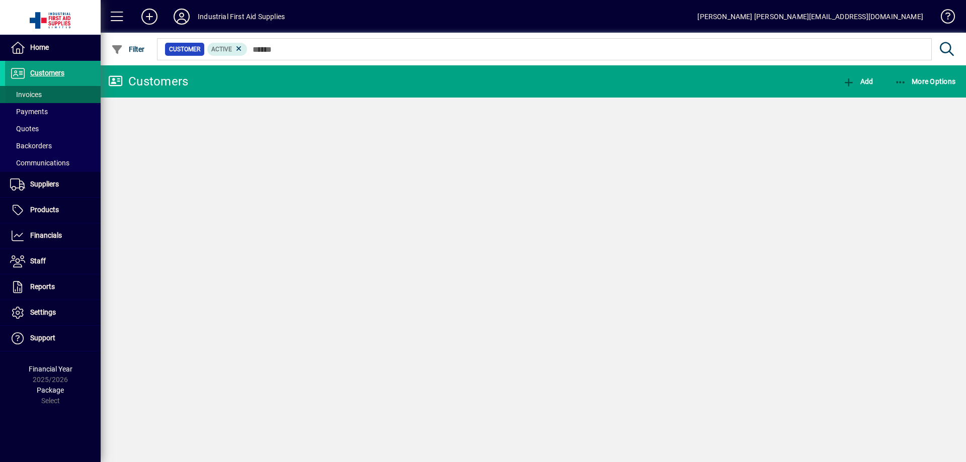
click at [32, 95] on span "Invoices" at bounding box center [26, 95] width 32 height 8
click at [27, 93] on span "Invoices" at bounding box center [26, 95] width 32 height 8
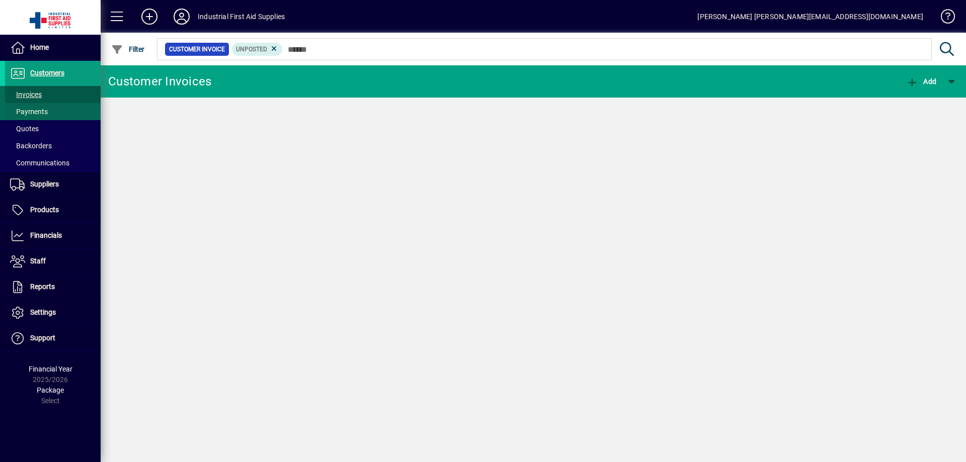
click at [36, 93] on span "Invoices" at bounding box center [26, 95] width 32 height 8
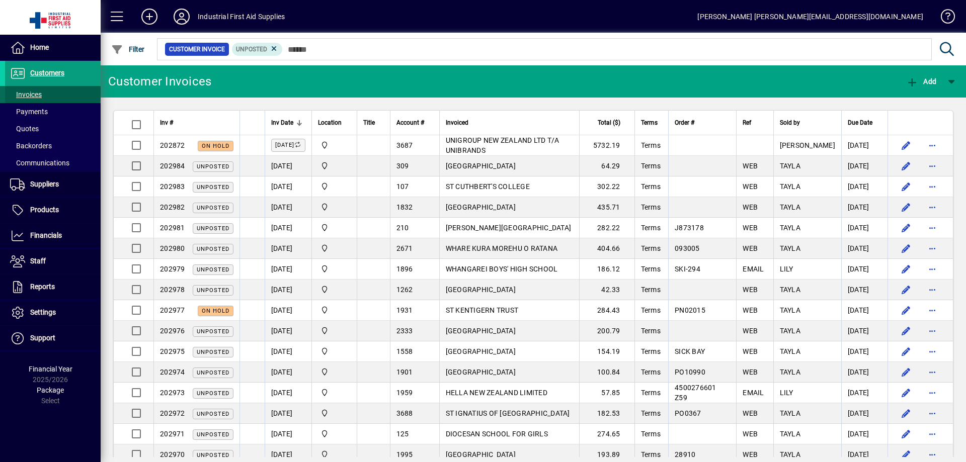
click at [31, 93] on span "Invoices" at bounding box center [26, 95] width 32 height 8
click at [37, 111] on span "Payments" at bounding box center [29, 112] width 38 height 8
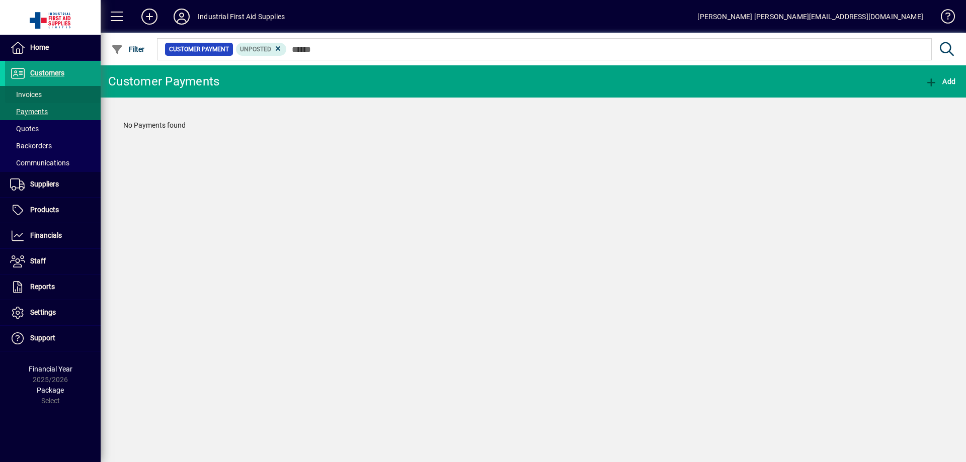
click at [31, 96] on span "Invoices" at bounding box center [26, 95] width 32 height 8
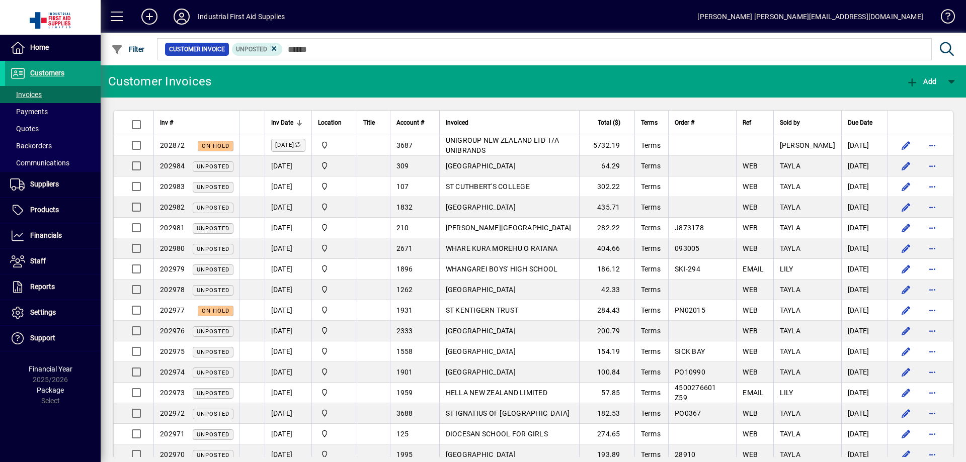
click at [577, 161] on td "BIRKDALE INTERMEDIATE SCHOOL" at bounding box center [509, 166] width 140 height 21
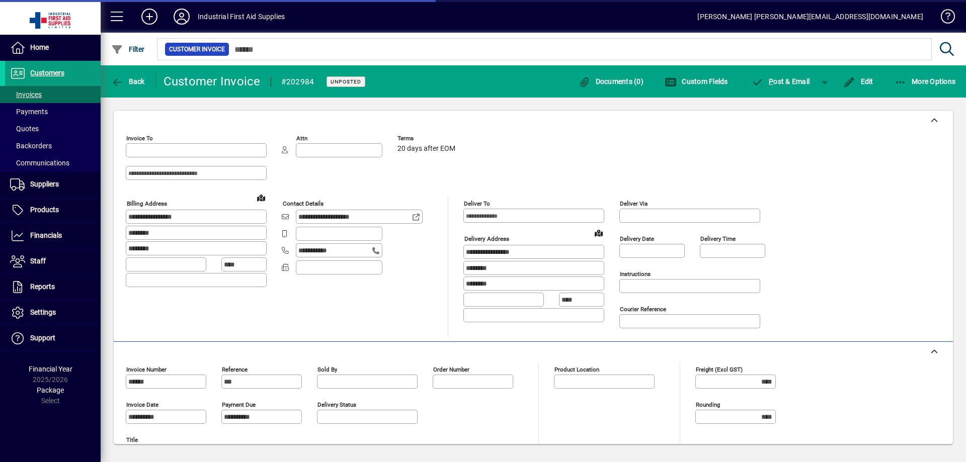
type input "**********"
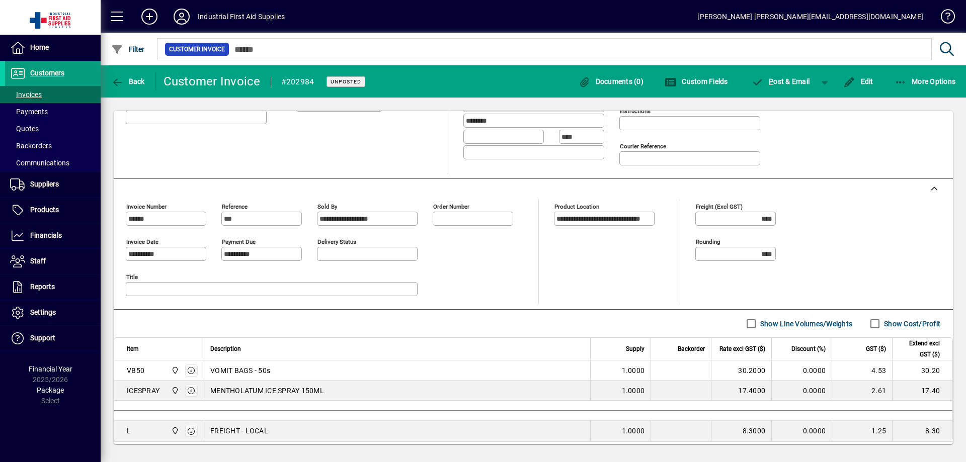
scroll to position [185, 0]
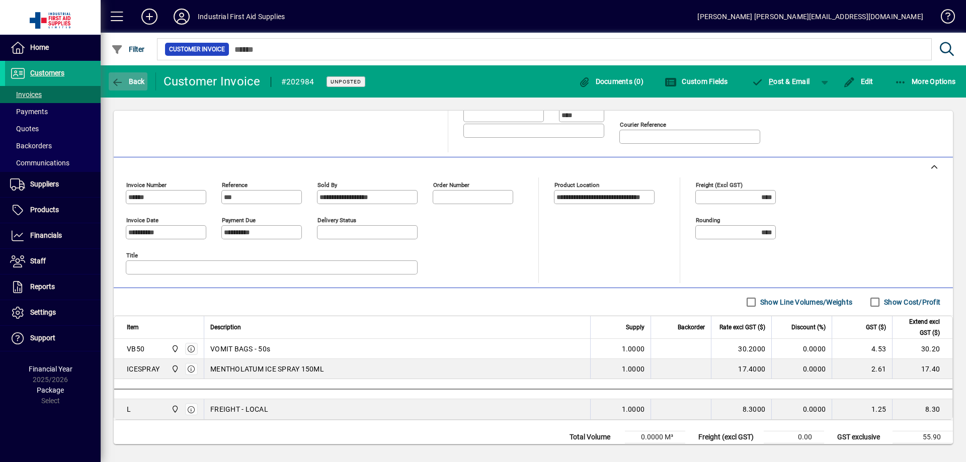
click at [113, 83] on icon "button" at bounding box center [117, 82] width 13 height 10
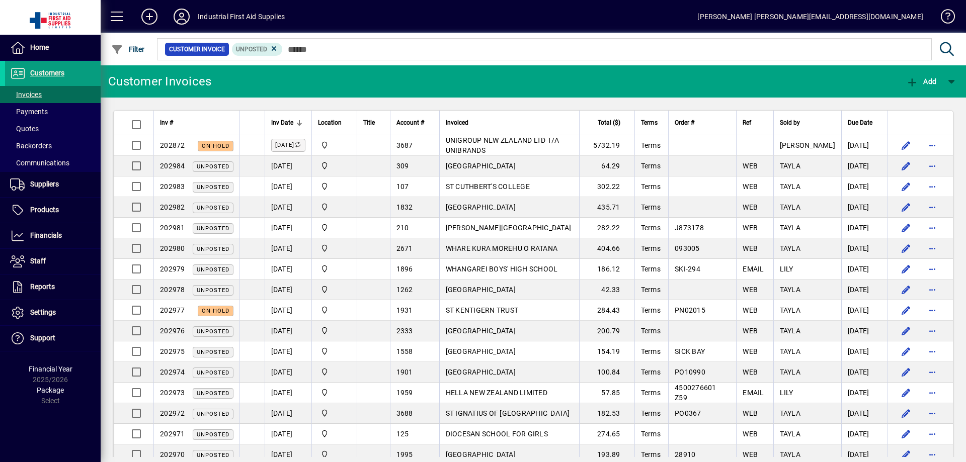
drag, startPoint x: 526, startPoint y: 191, endPoint x: 516, endPoint y: 198, distance: 13.0
click at [526, 191] on td "ST CUTHBERT'S COLLEGE" at bounding box center [509, 187] width 140 height 21
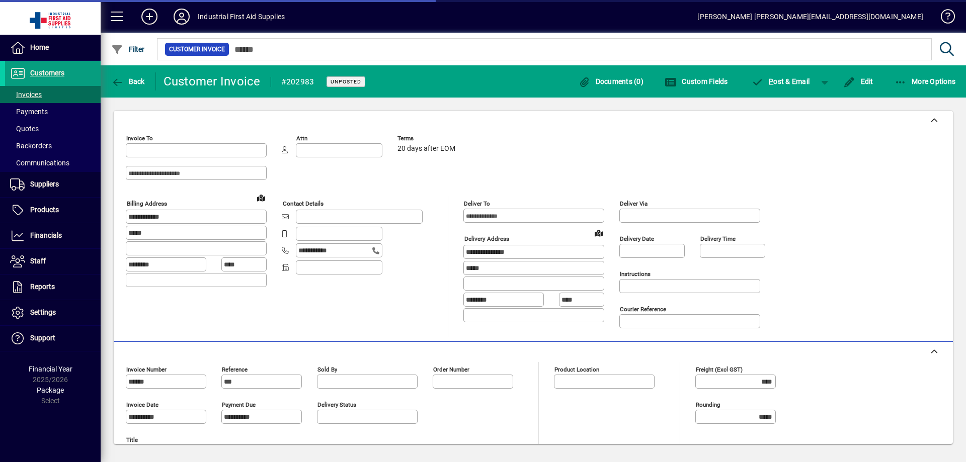
type input "******"
type input "**********"
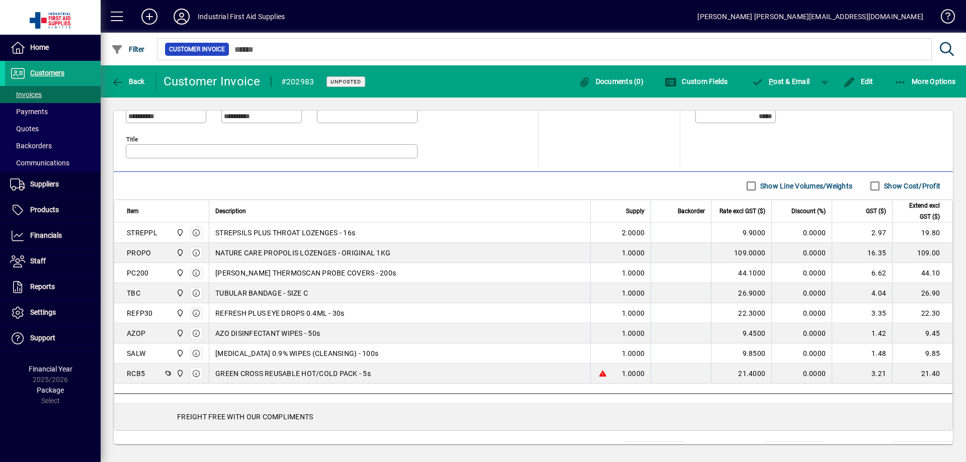
scroll to position [302, 0]
click at [115, 78] on icon "button" at bounding box center [117, 82] width 13 height 10
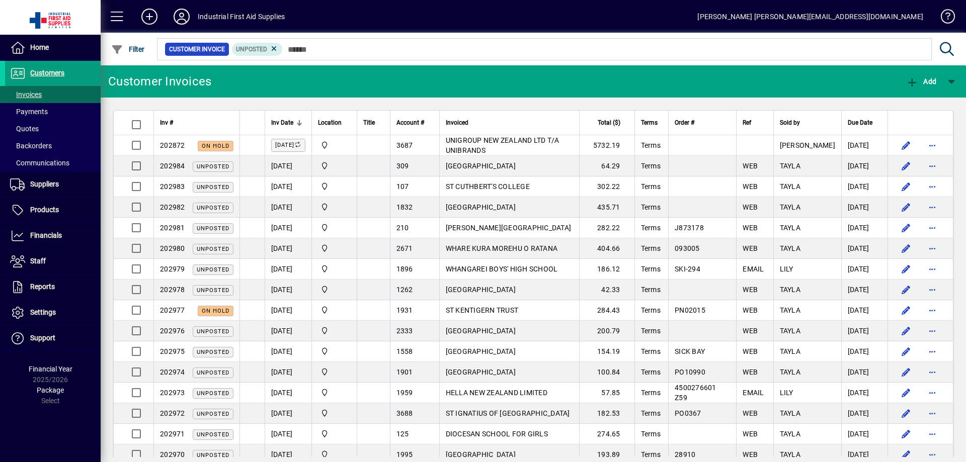
drag, startPoint x: 17, startPoint y: 206, endPoint x: -8, endPoint y: 283, distance: 80.8
drag, startPoint x: -8, startPoint y: 283, endPoint x: 35, endPoint y: 93, distance: 195.0
click at [35, 93] on span "Invoices" at bounding box center [26, 95] width 32 height 8
click at [41, 97] on span "Invoices" at bounding box center [26, 95] width 32 height 8
click at [33, 94] on span "Invoices" at bounding box center [26, 95] width 32 height 8
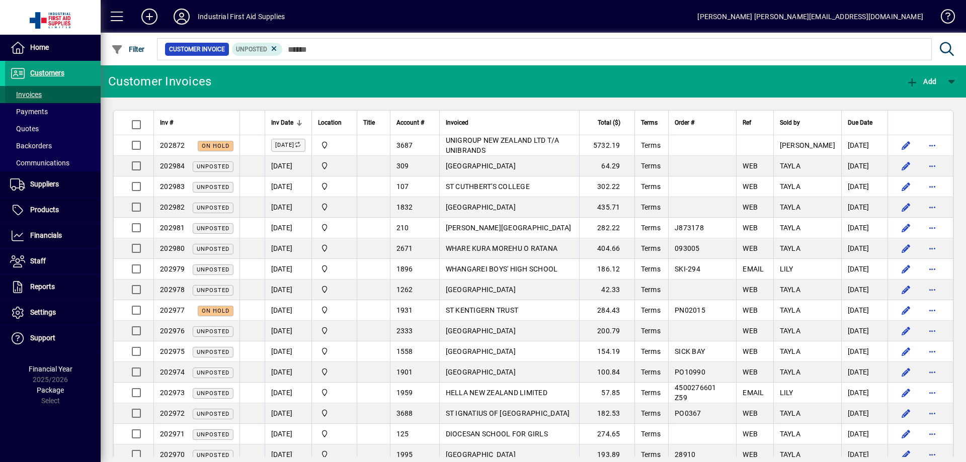
click at [31, 94] on span "Invoices" at bounding box center [26, 95] width 32 height 8
click at [40, 111] on span "Payments" at bounding box center [29, 112] width 38 height 8
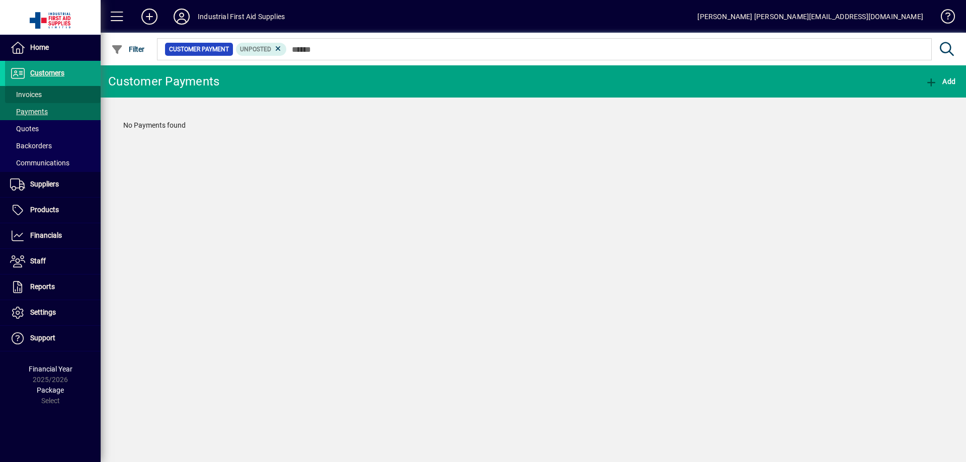
click at [37, 95] on span "Invoices" at bounding box center [26, 95] width 32 height 8
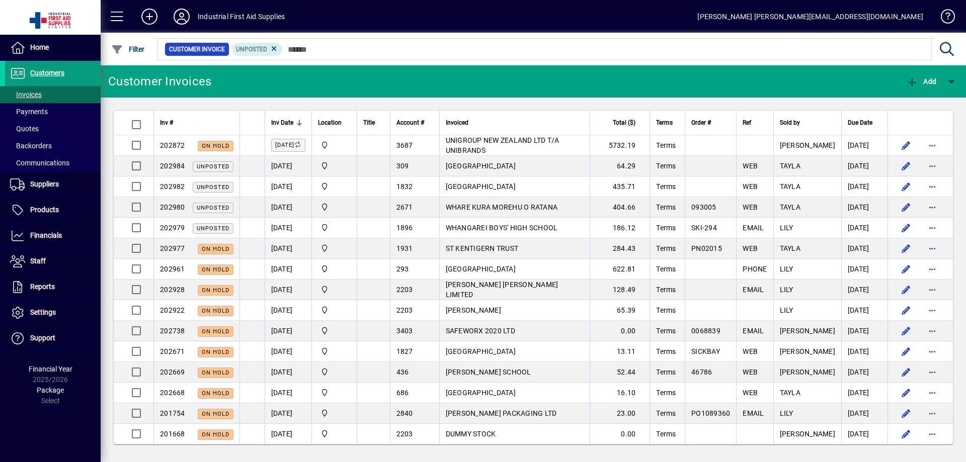
click at [181, 14] on icon at bounding box center [182, 17] width 20 height 16
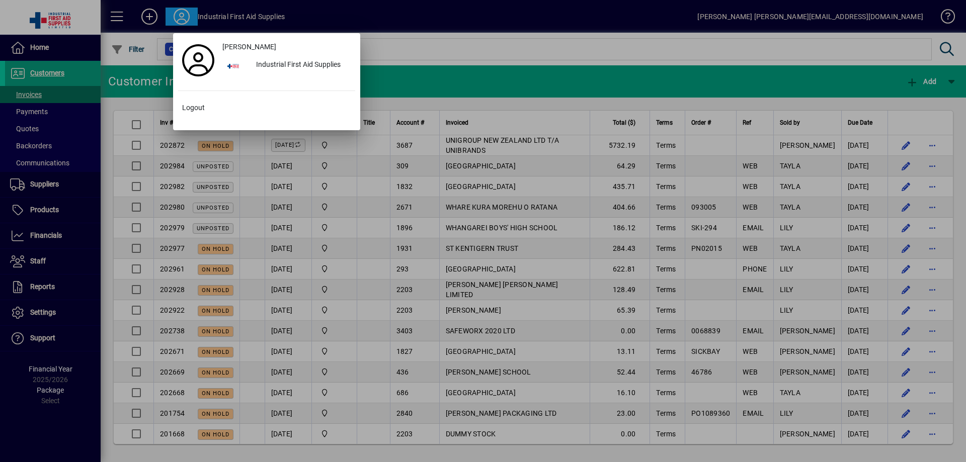
click at [180, 14] on div at bounding box center [483, 231] width 966 height 462
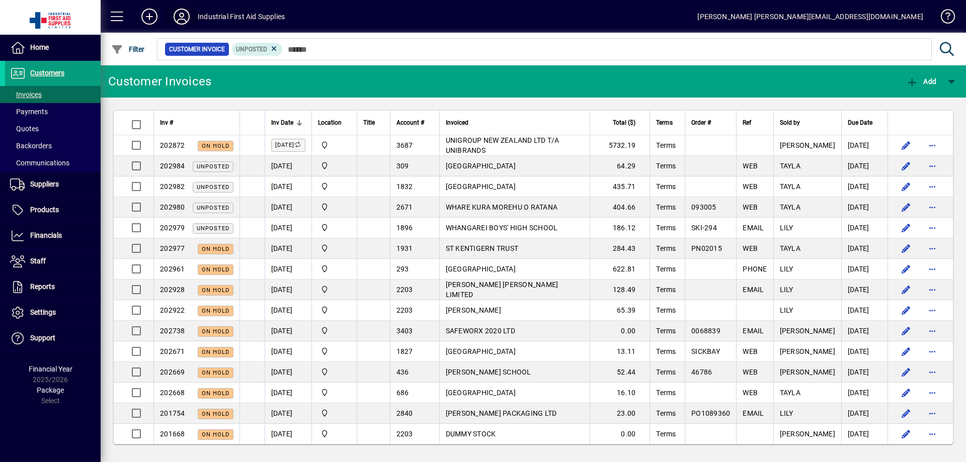
click at [177, 20] on icon at bounding box center [182, 17] width 20 height 16
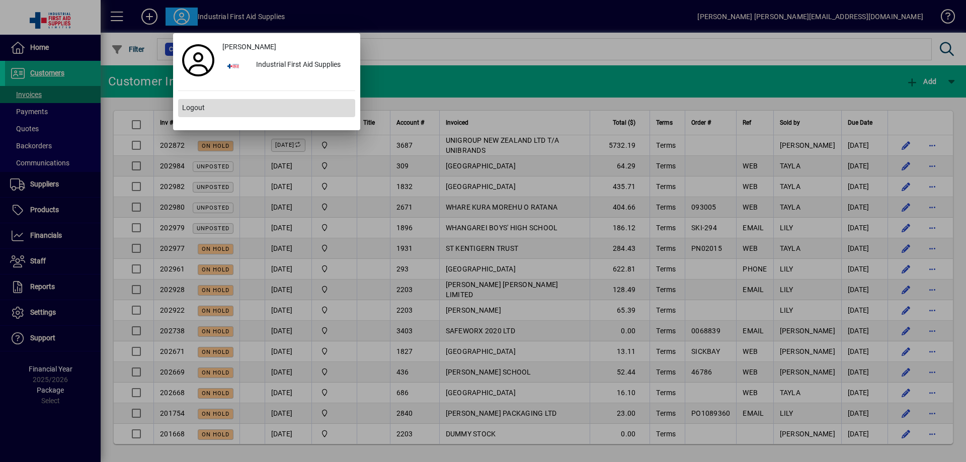
click at [202, 111] on span "Logout" at bounding box center [193, 108] width 23 height 11
